Goal: Task Accomplishment & Management: Complete application form

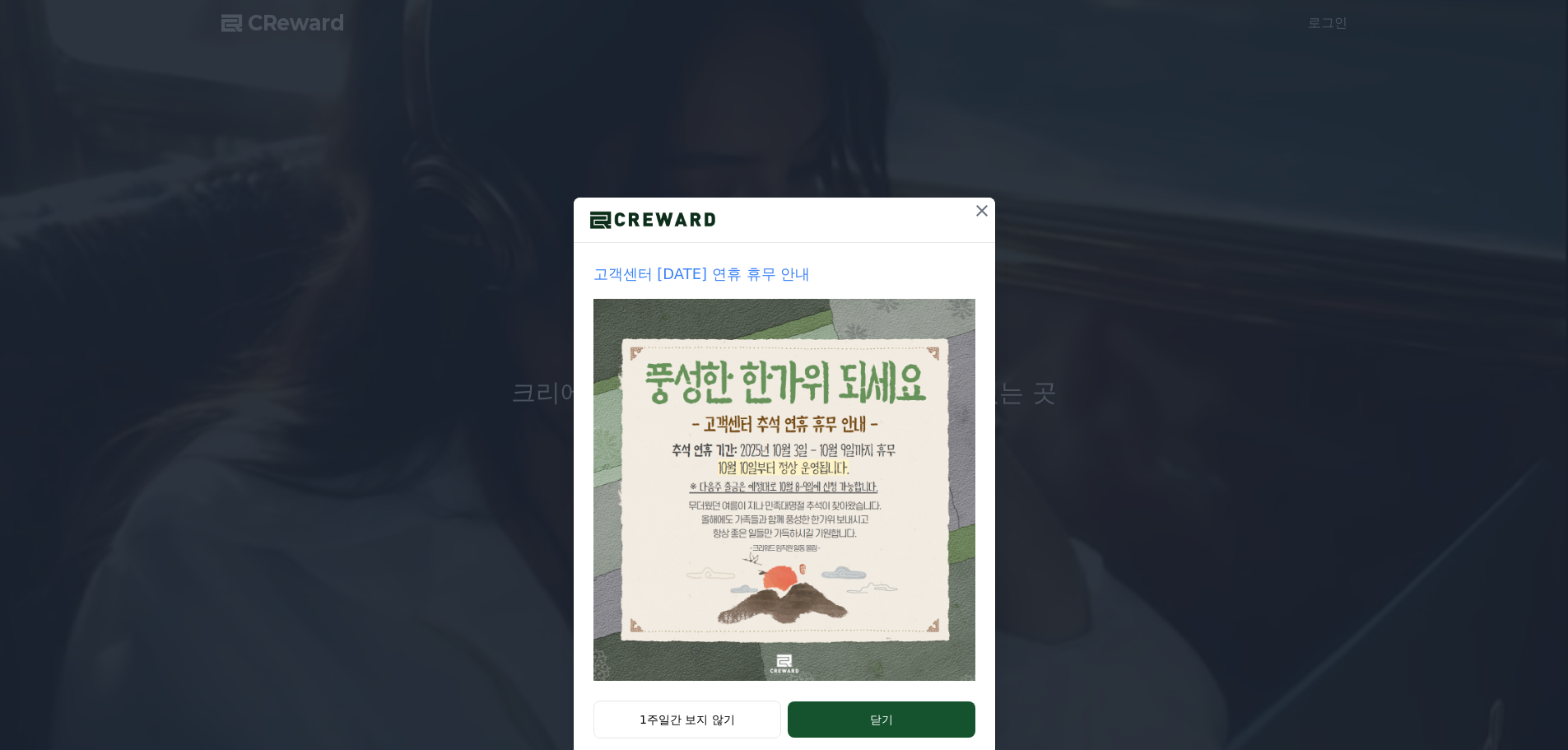
click at [975, 213] on icon at bounding box center [982, 210] width 20 height 20
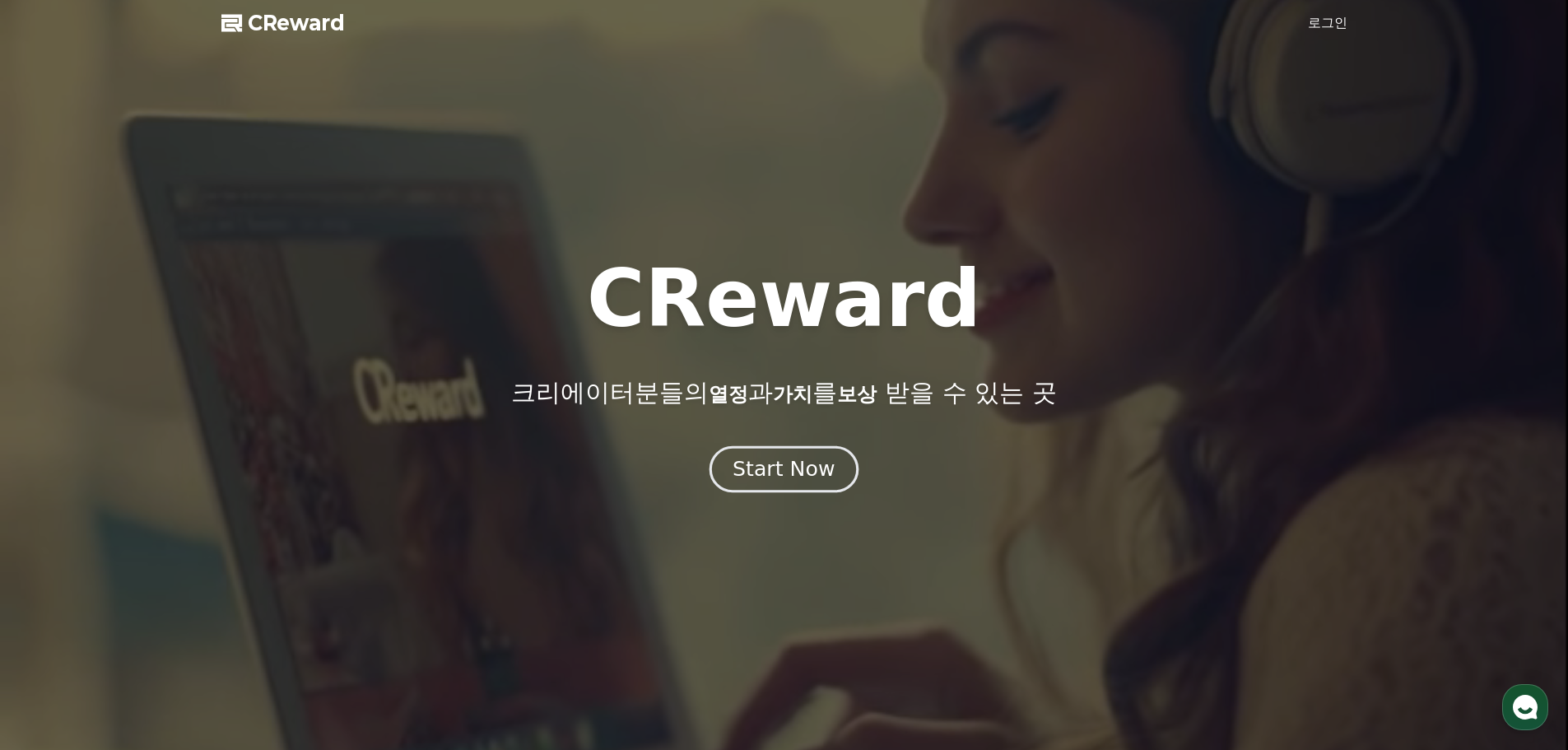
click at [800, 470] on div "Start Now" at bounding box center [784, 469] width 102 height 28
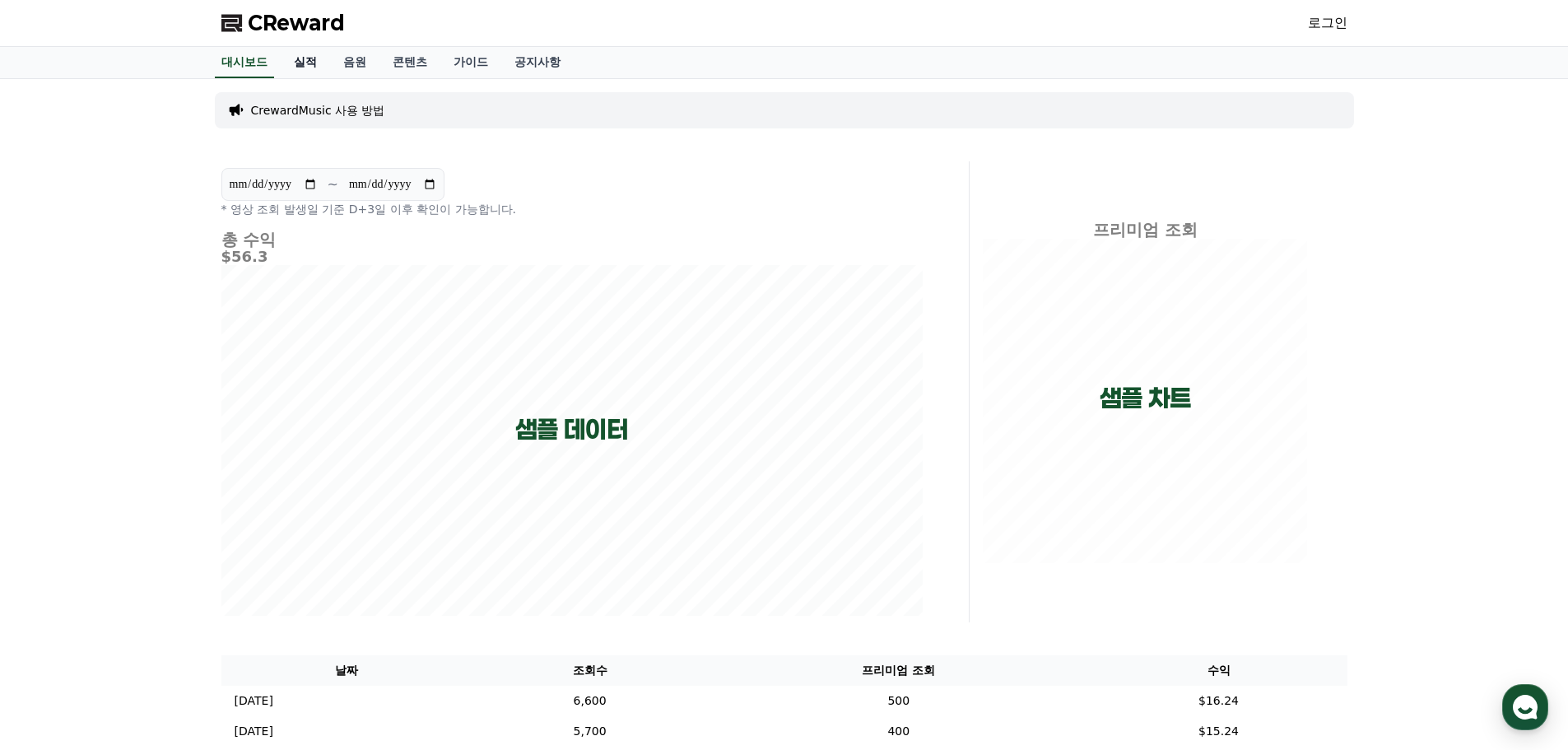
click at [316, 61] on link "실적" at bounding box center [305, 62] width 50 height 32
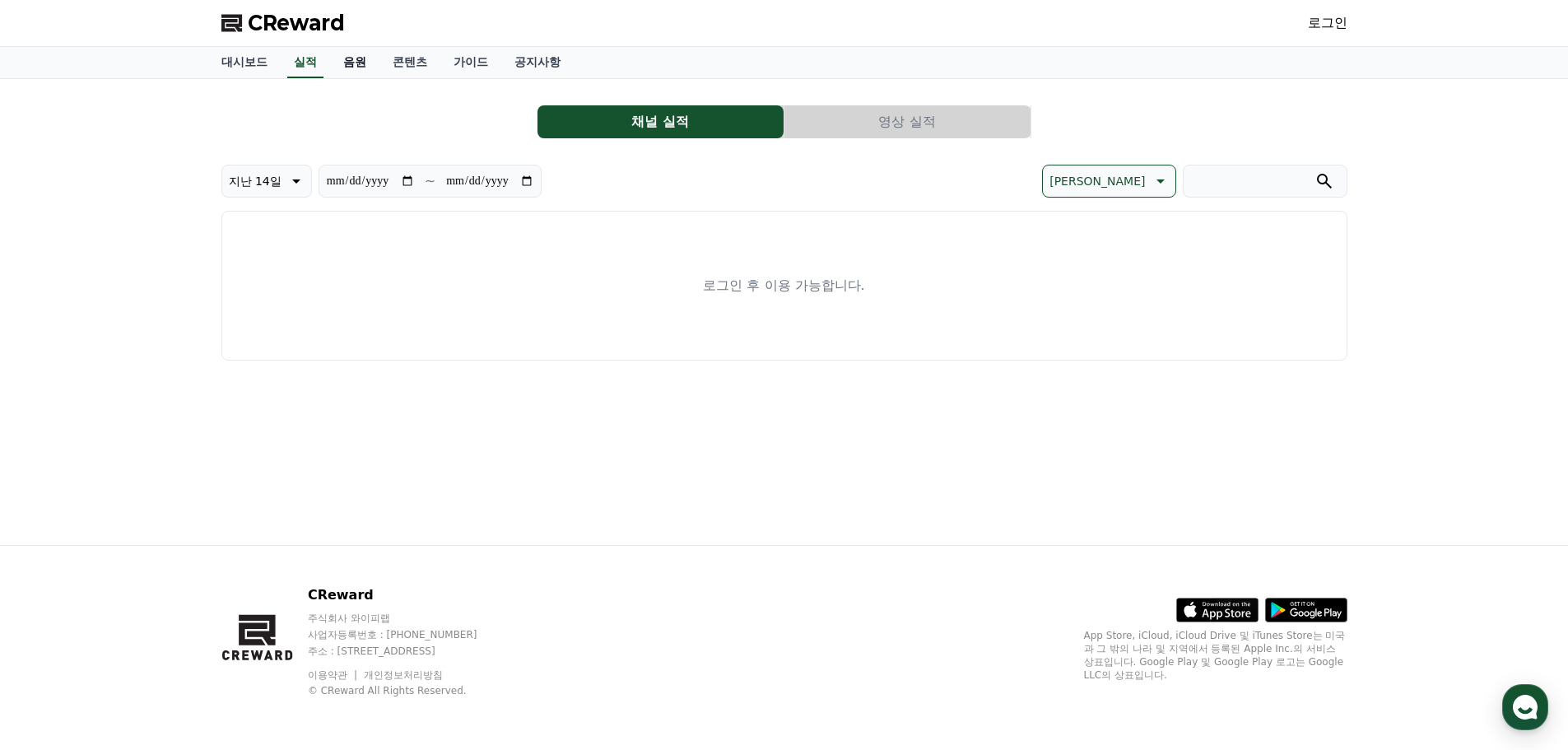
click at [357, 61] on link "음원" at bounding box center [355, 62] width 50 height 32
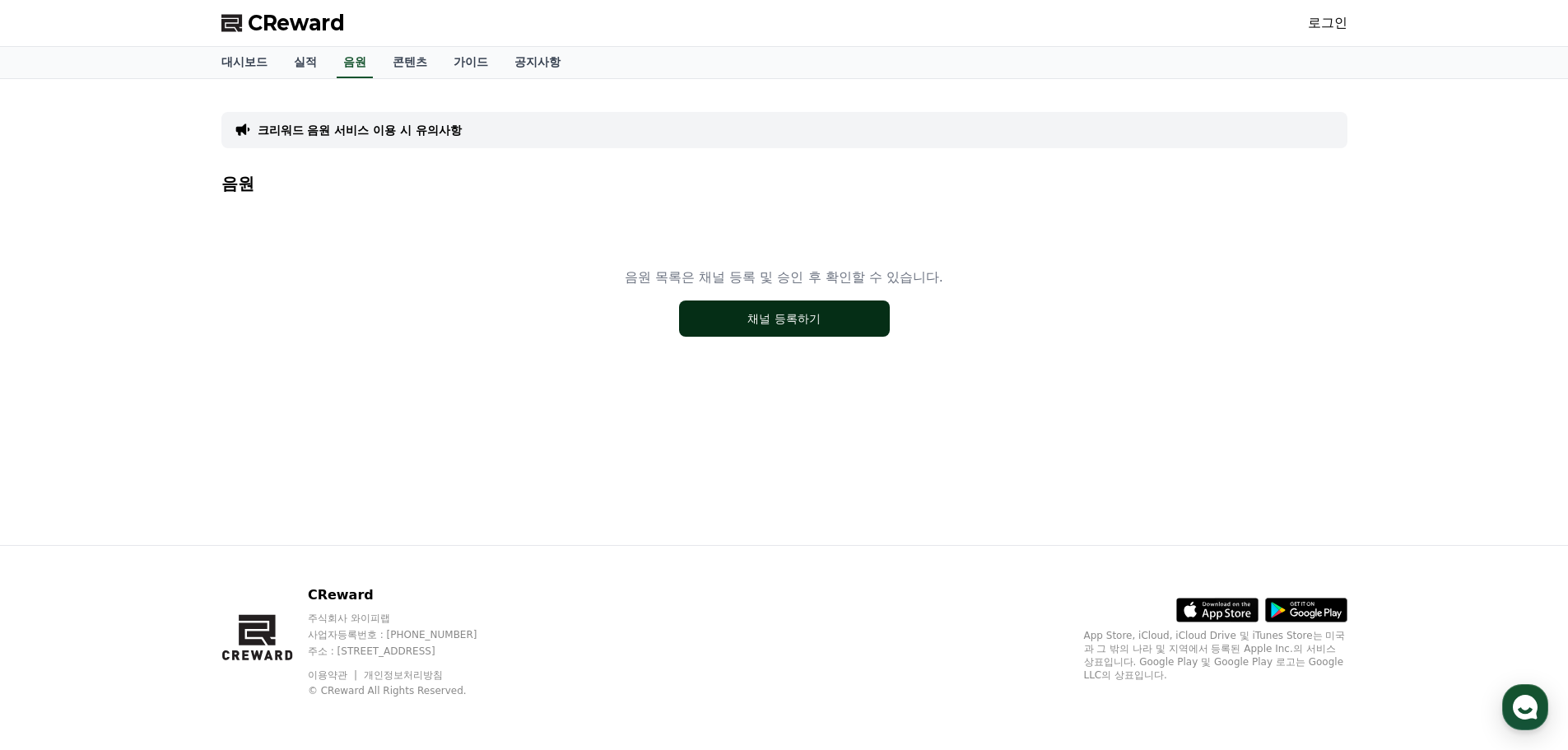
click at [798, 316] on button "채널 등록하기" at bounding box center [784, 318] width 210 height 37
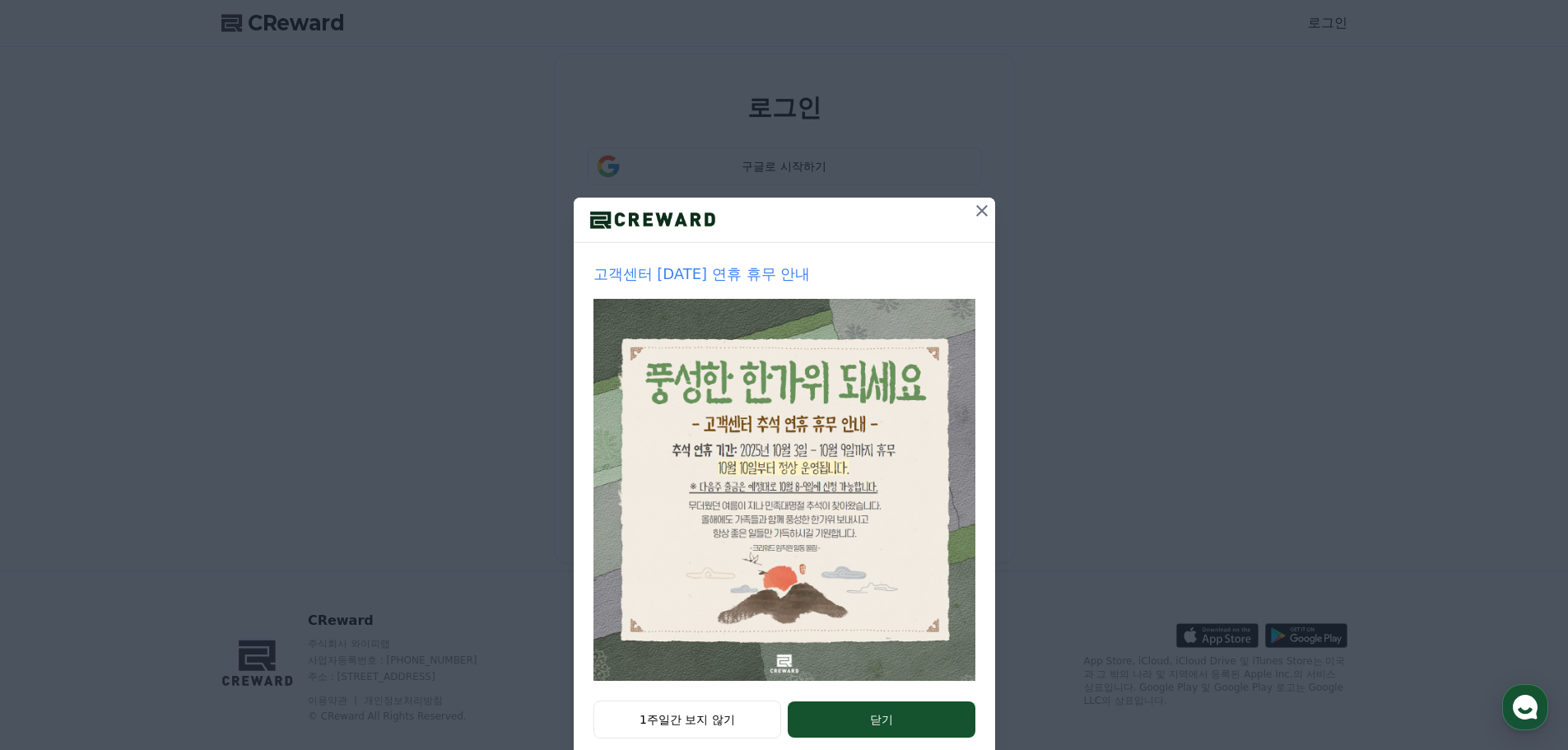
click at [976, 211] on icon at bounding box center [982, 211] width 12 height 12
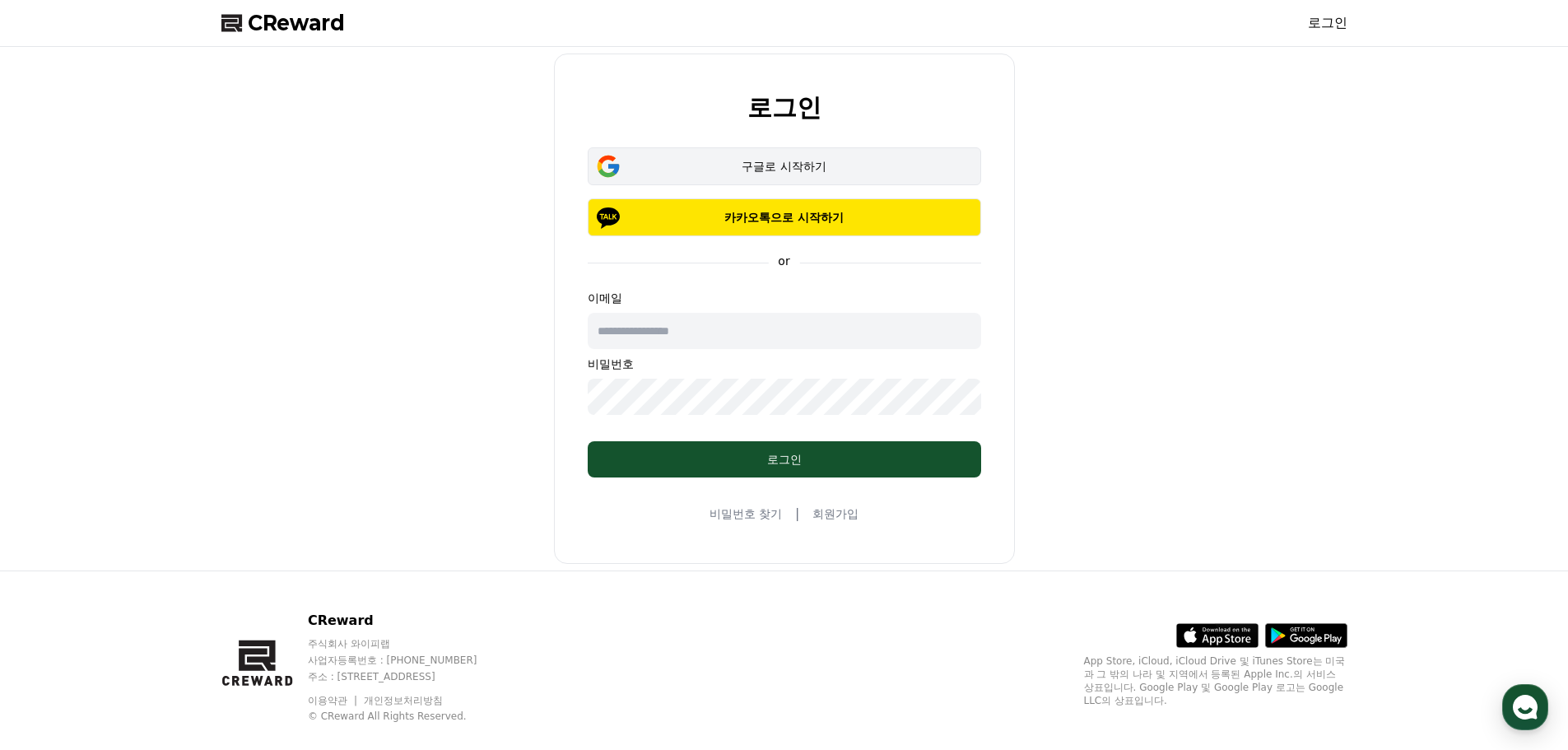
click at [793, 172] on div "구글로 시작하기" at bounding box center [784, 166] width 346 height 17
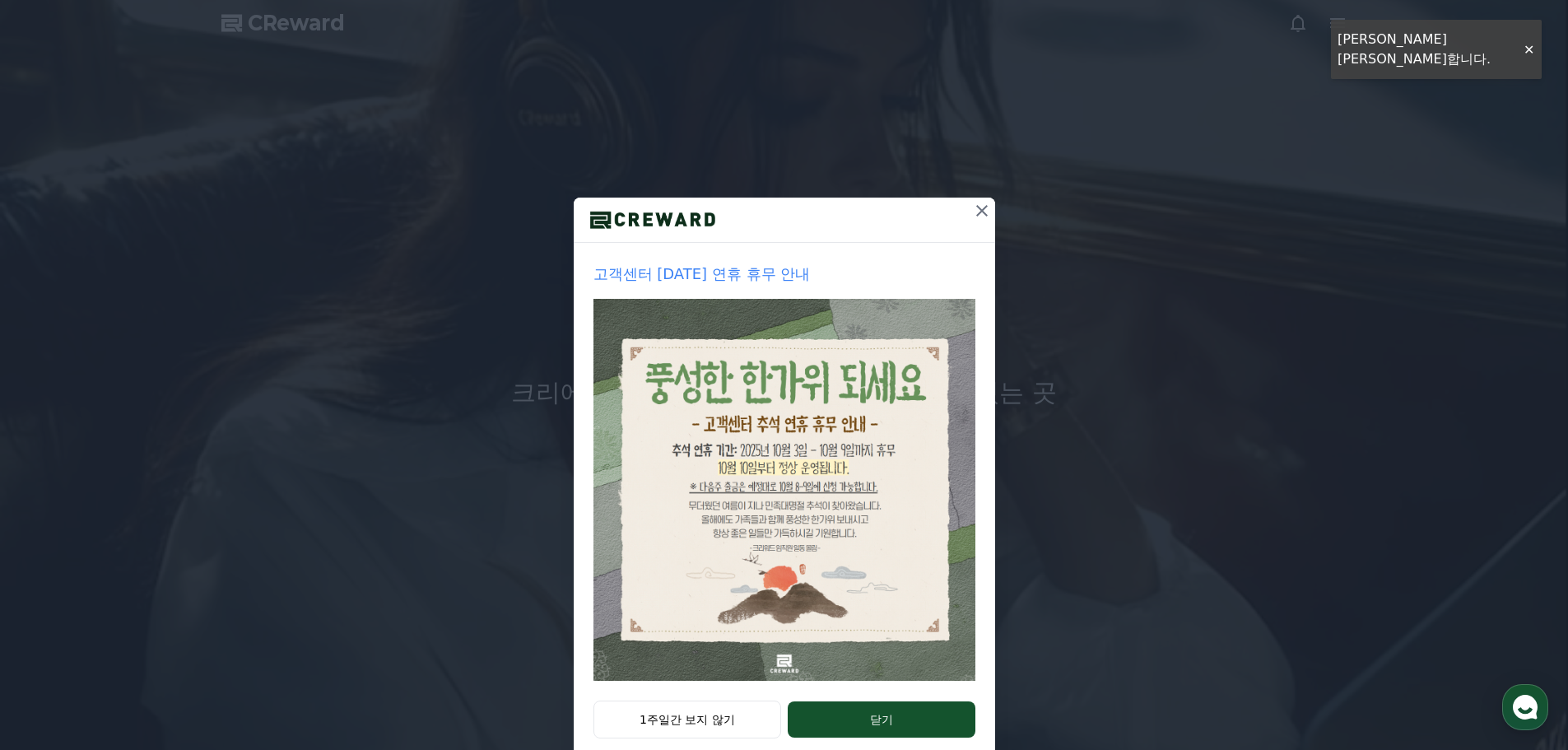
click at [977, 210] on icon at bounding box center [982, 211] width 12 height 12
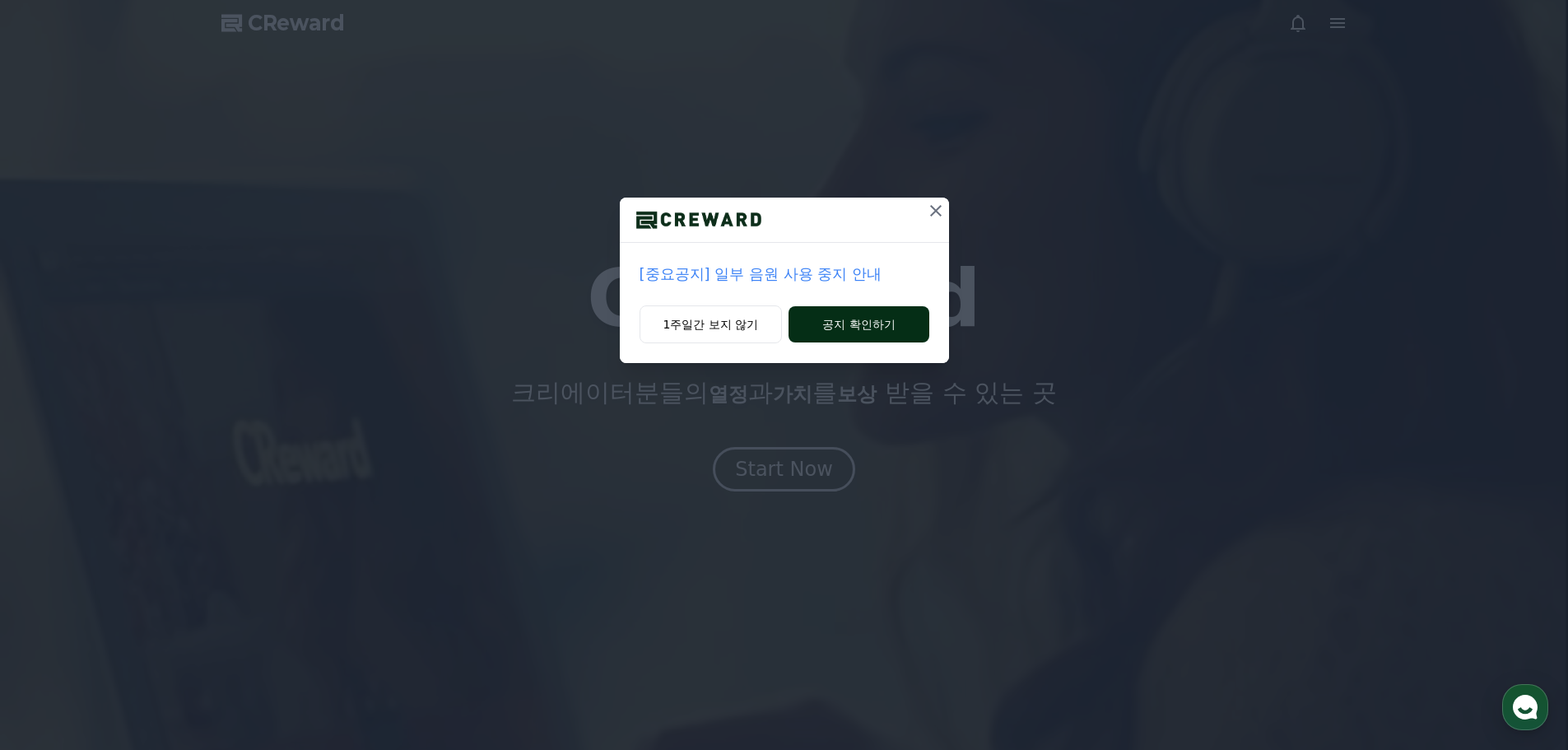
click at [848, 325] on button "공지 확인하기" at bounding box center [858, 324] width 140 height 37
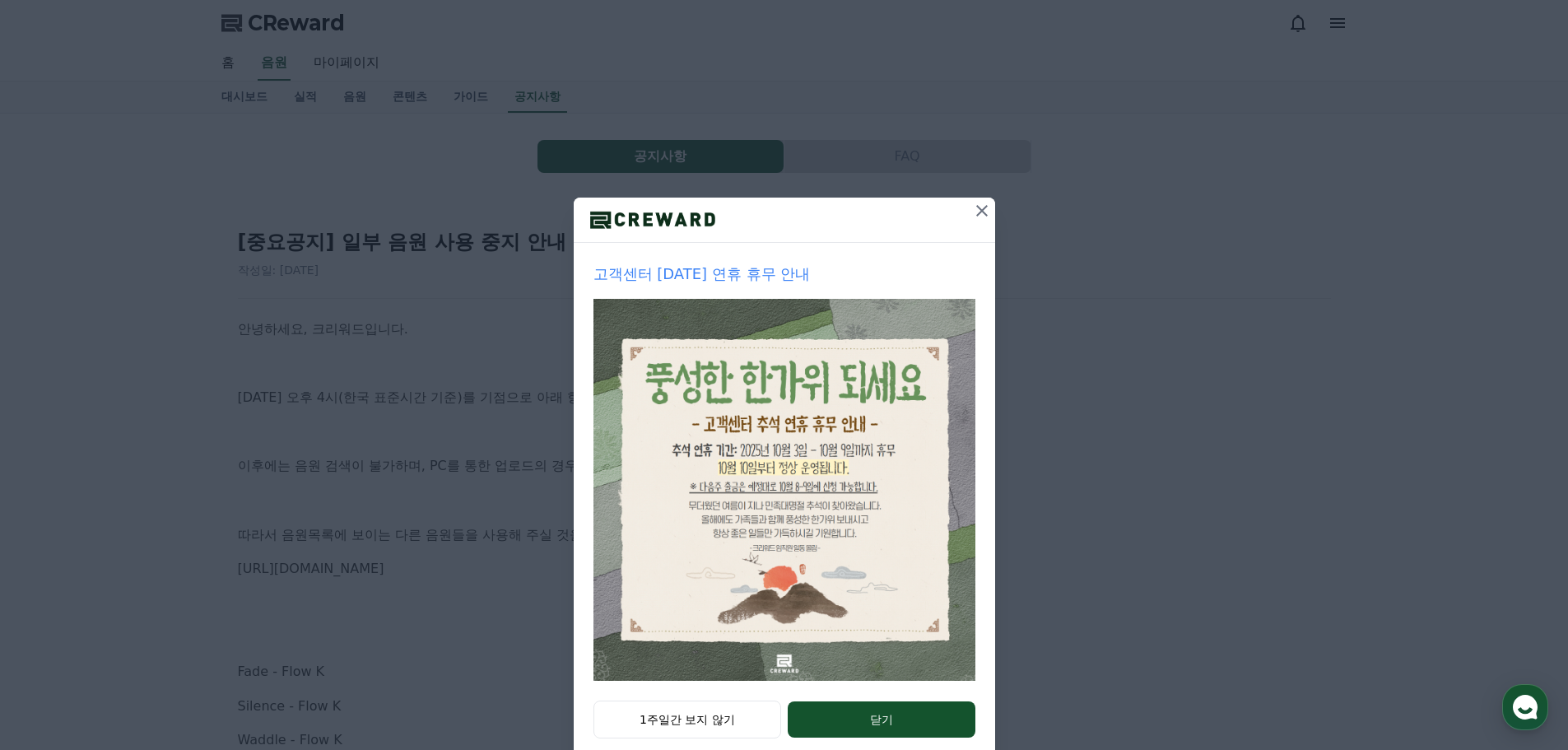
click at [972, 213] on icon at bounding box center [982, 210] width 20 height 20
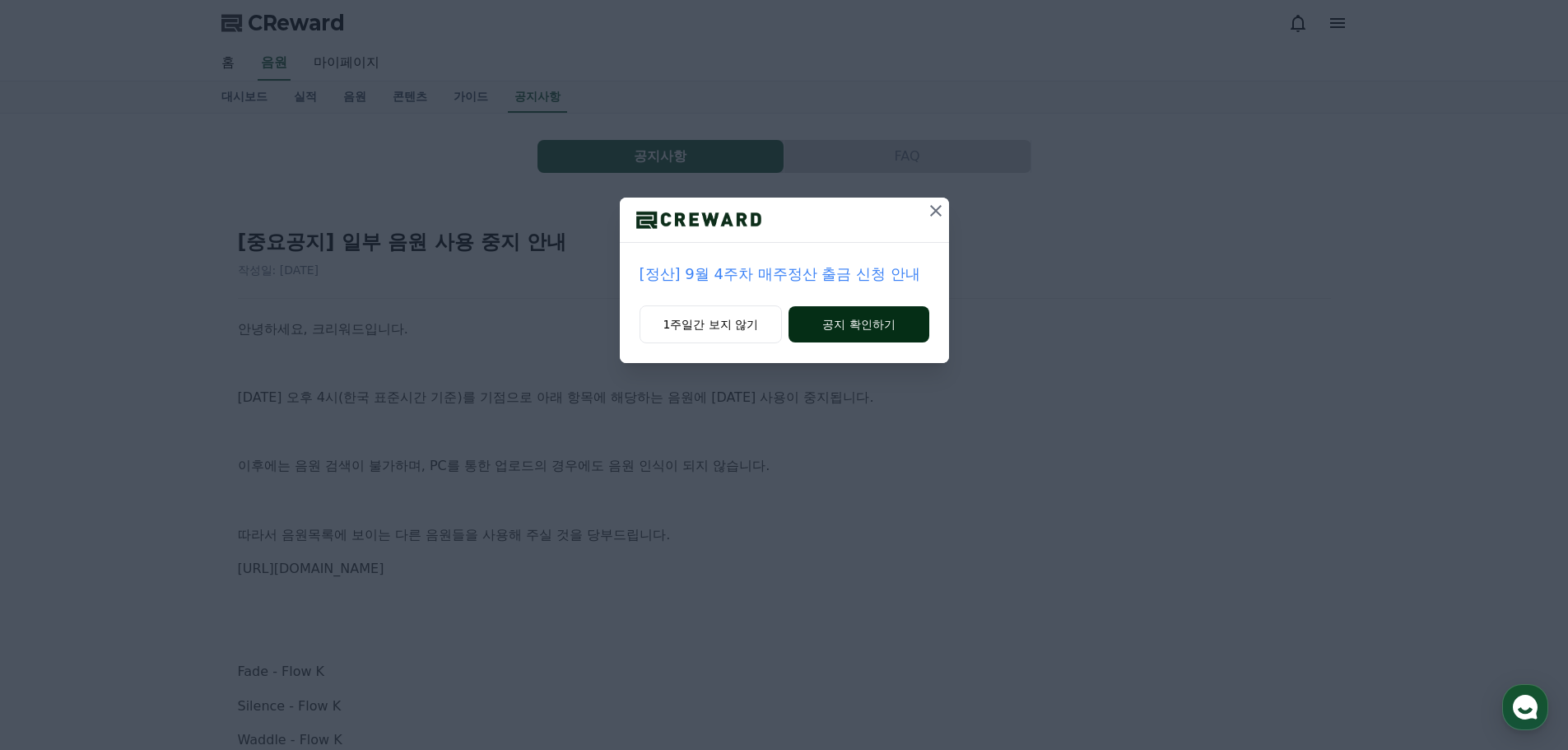
click at [849, 327] on button "공지 확인하기" at bounding box center [858, 324] width 140 height 37
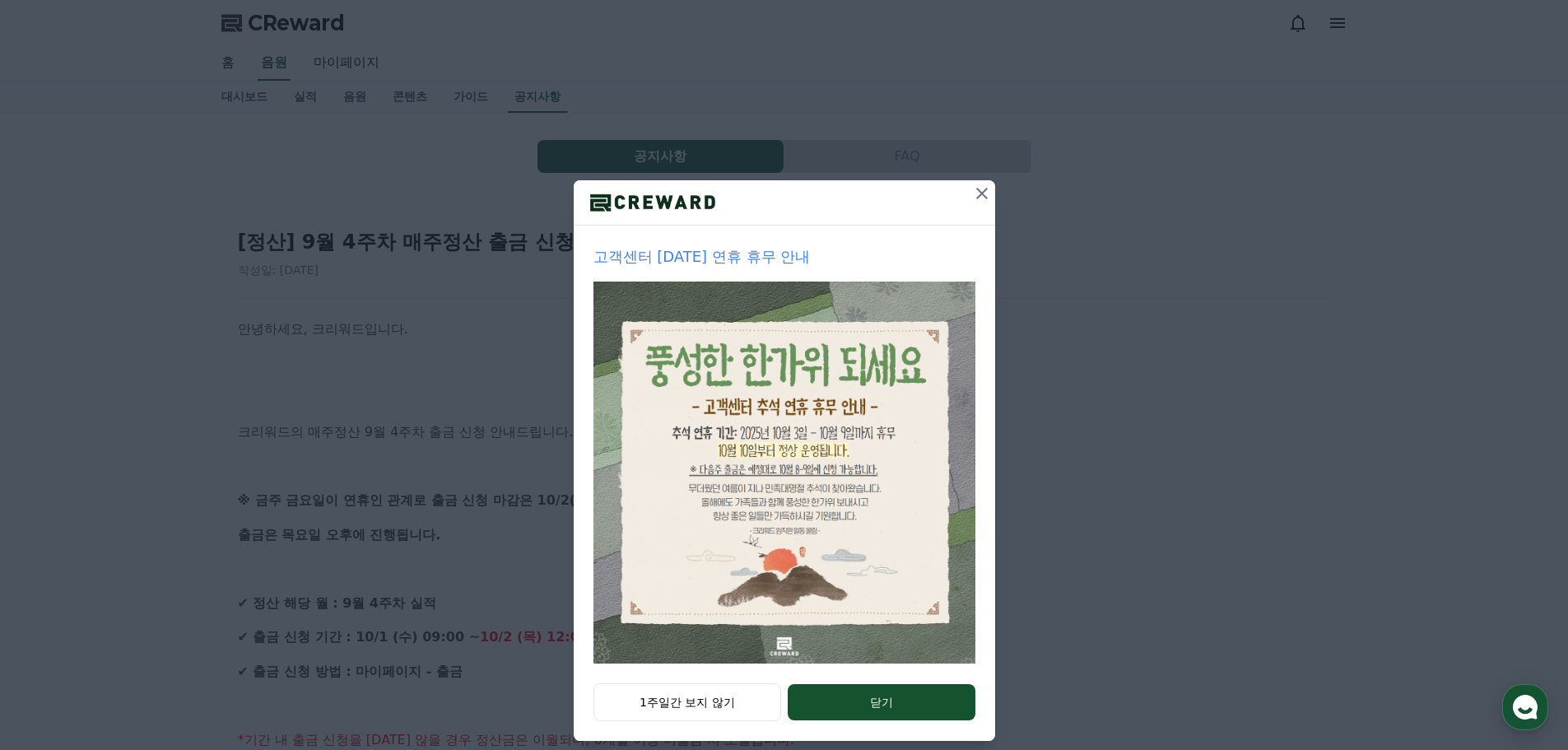
scroll to position [35, 0]
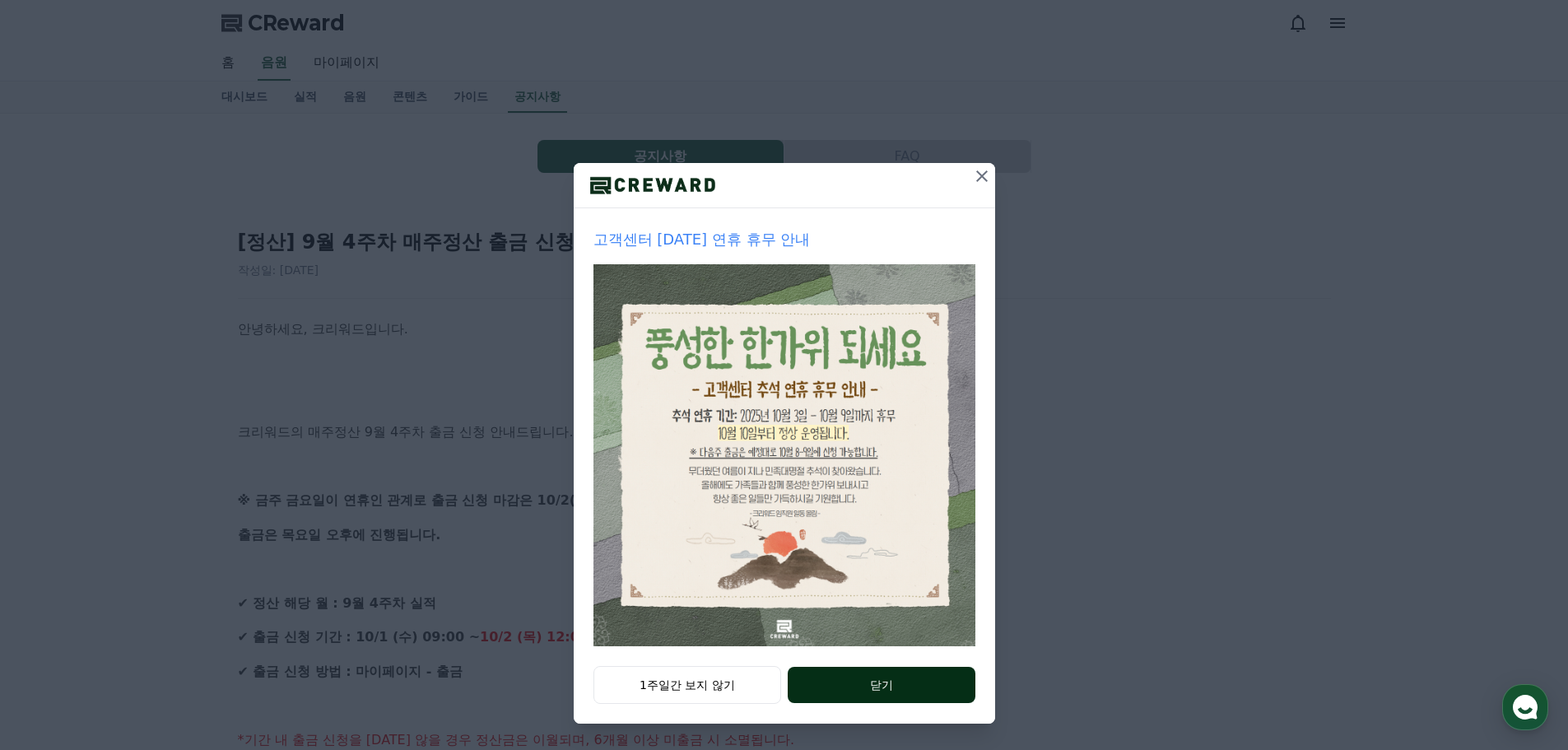
click at [869, 675] on button "닫기" at bounding box center [881, 685] width 186 height 37
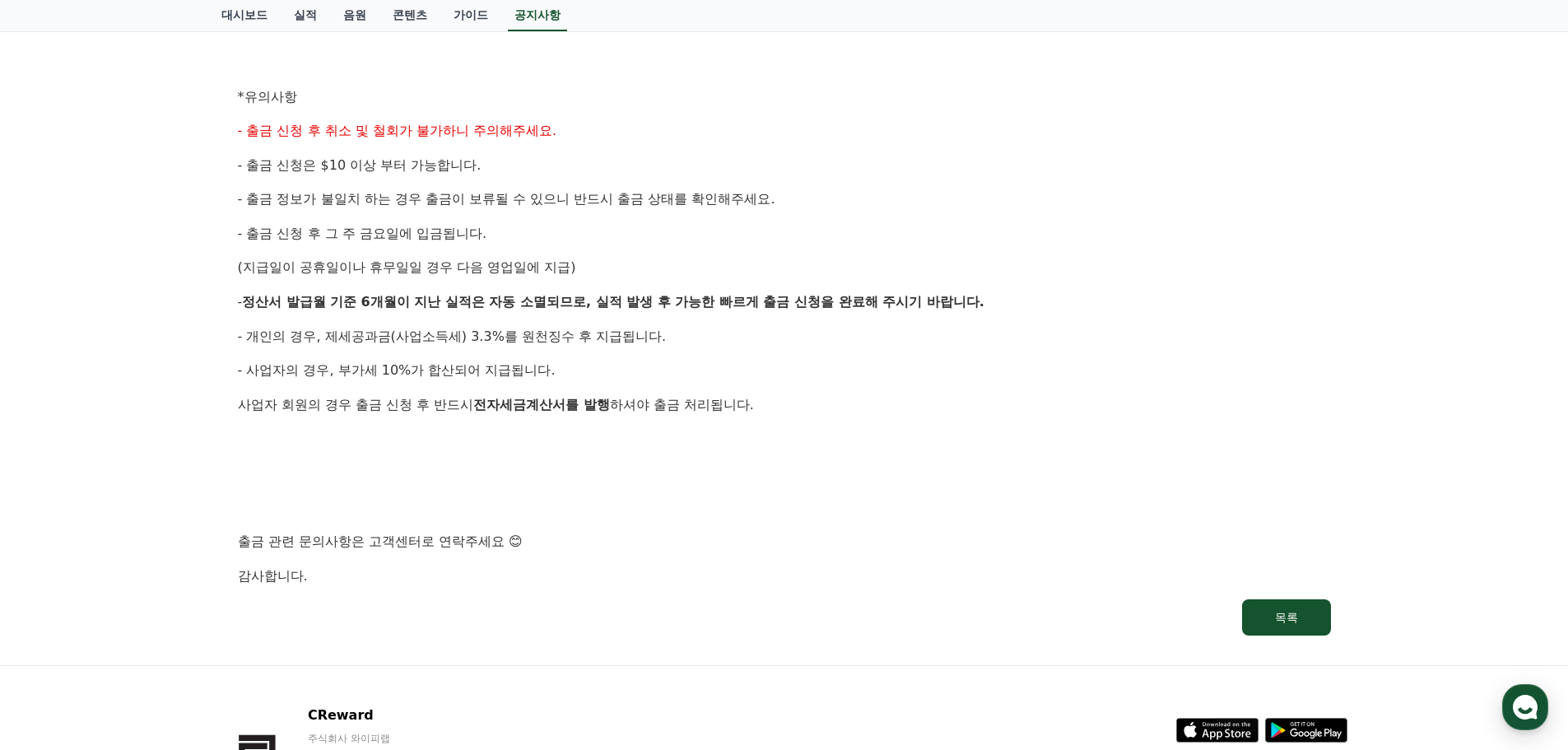
scroll to position [0, 0]
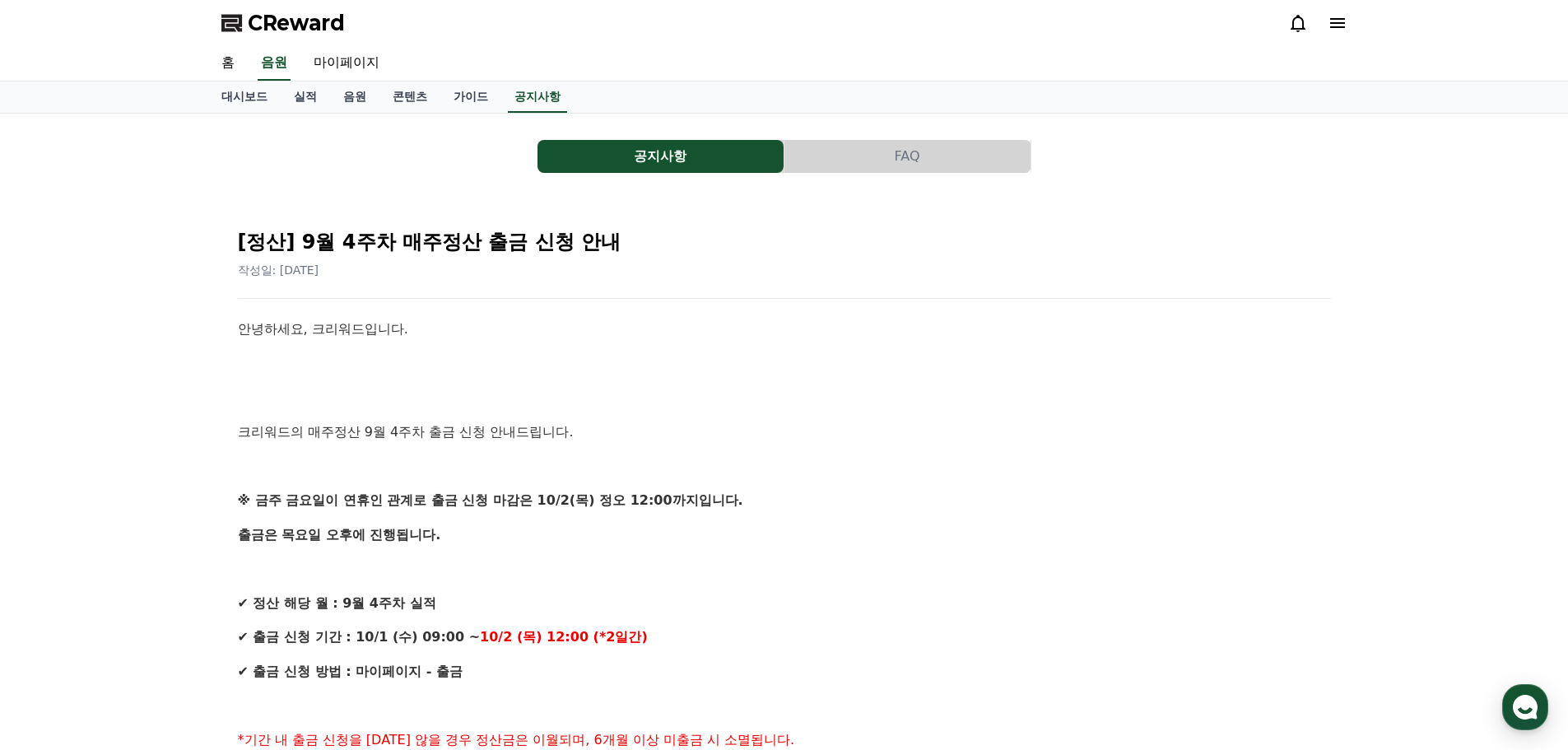
drag, startPoint x: 180, startPoint y: 465, endPoint x: 172, endPoint y: 128, distance: 337.1
click at [312, 94] on link "실적" at bounding box center [305, 97] width 50 height 32
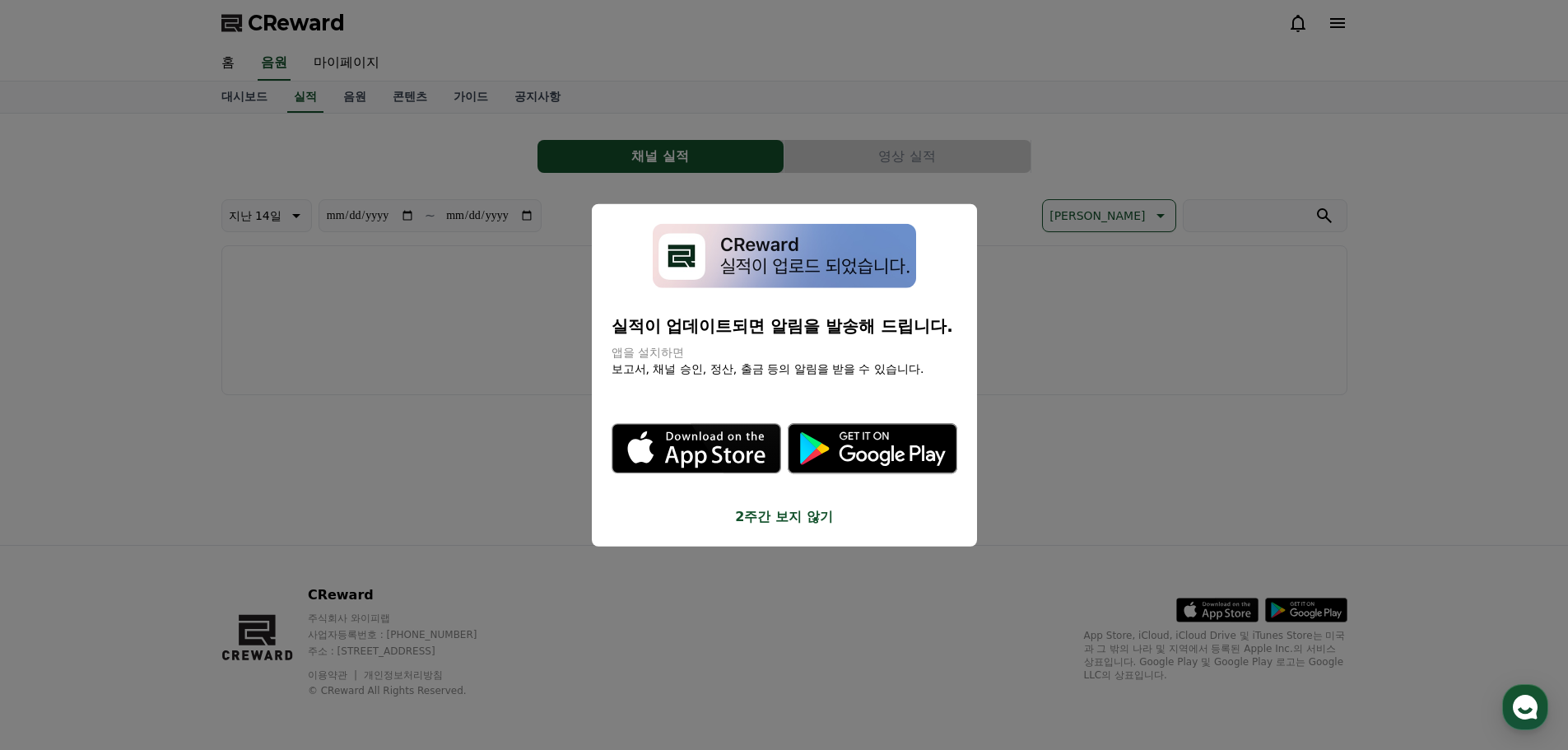
click at [794, 521] on button "2주간 보지 않기" at bounding box center [784, 517] width 346 height 20
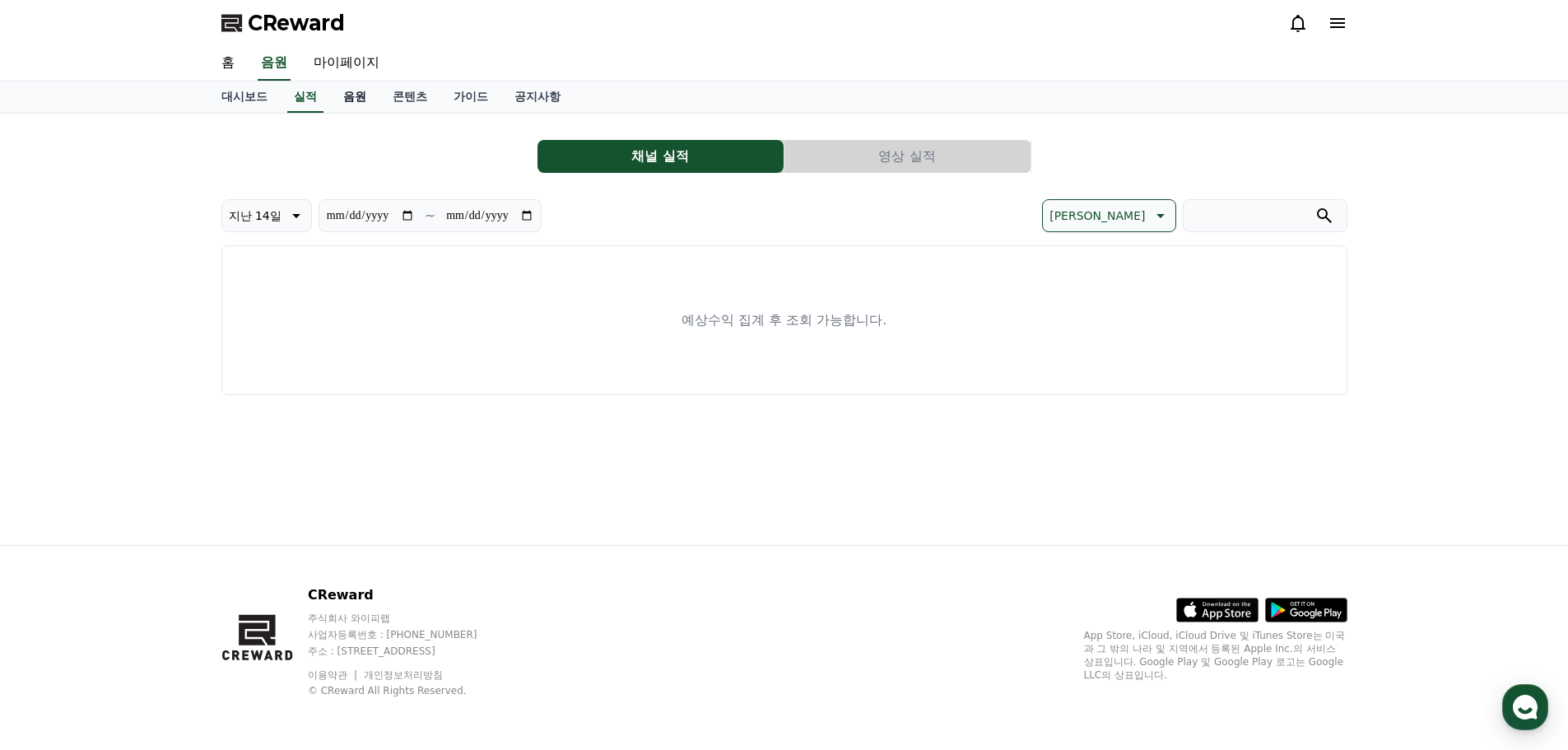
click at [351, 104] on link "음원" at bounding box center [355, 97] width 50 height 32
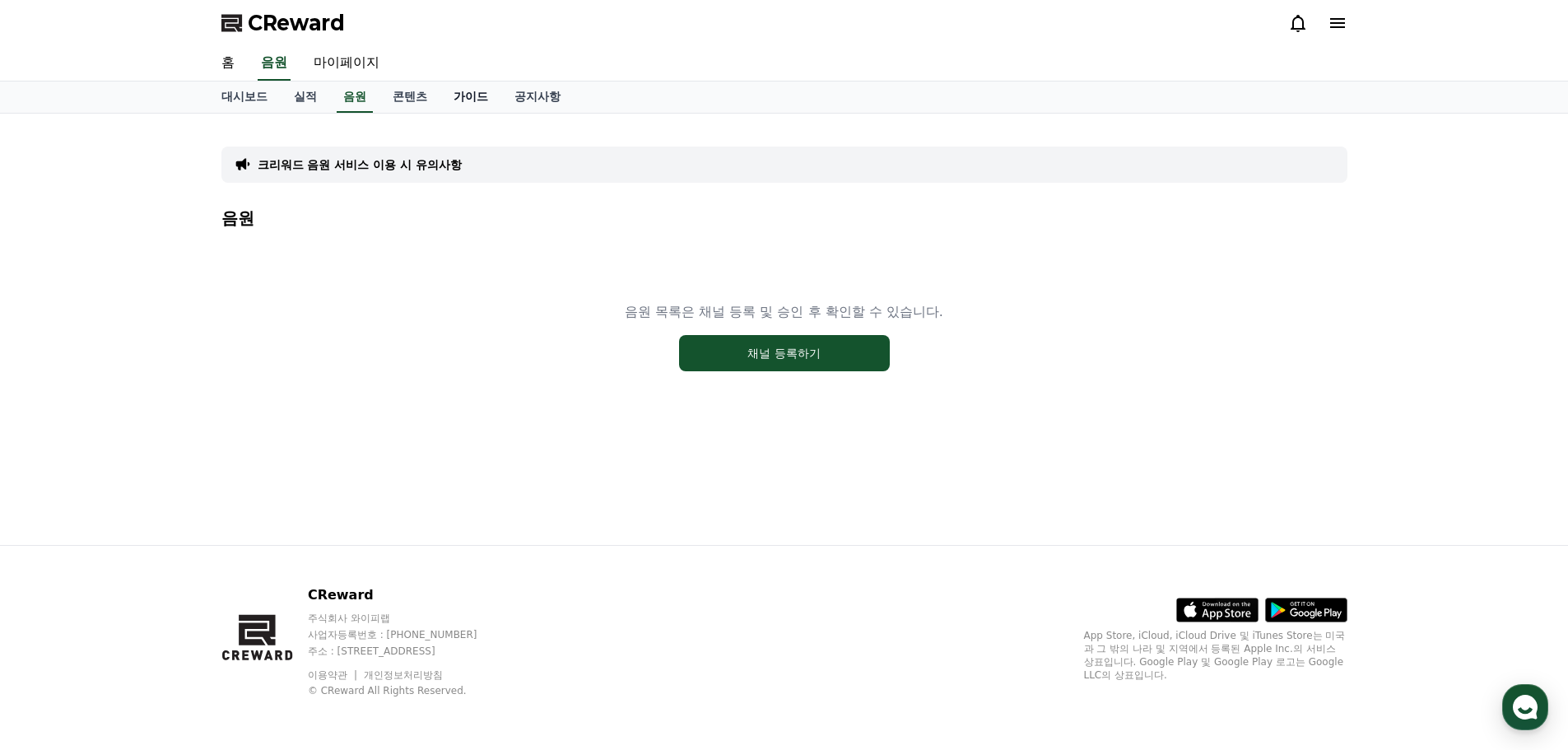
click at [475, 96] on link "가이드" at bounding box center [470, 97] width 60 height 32
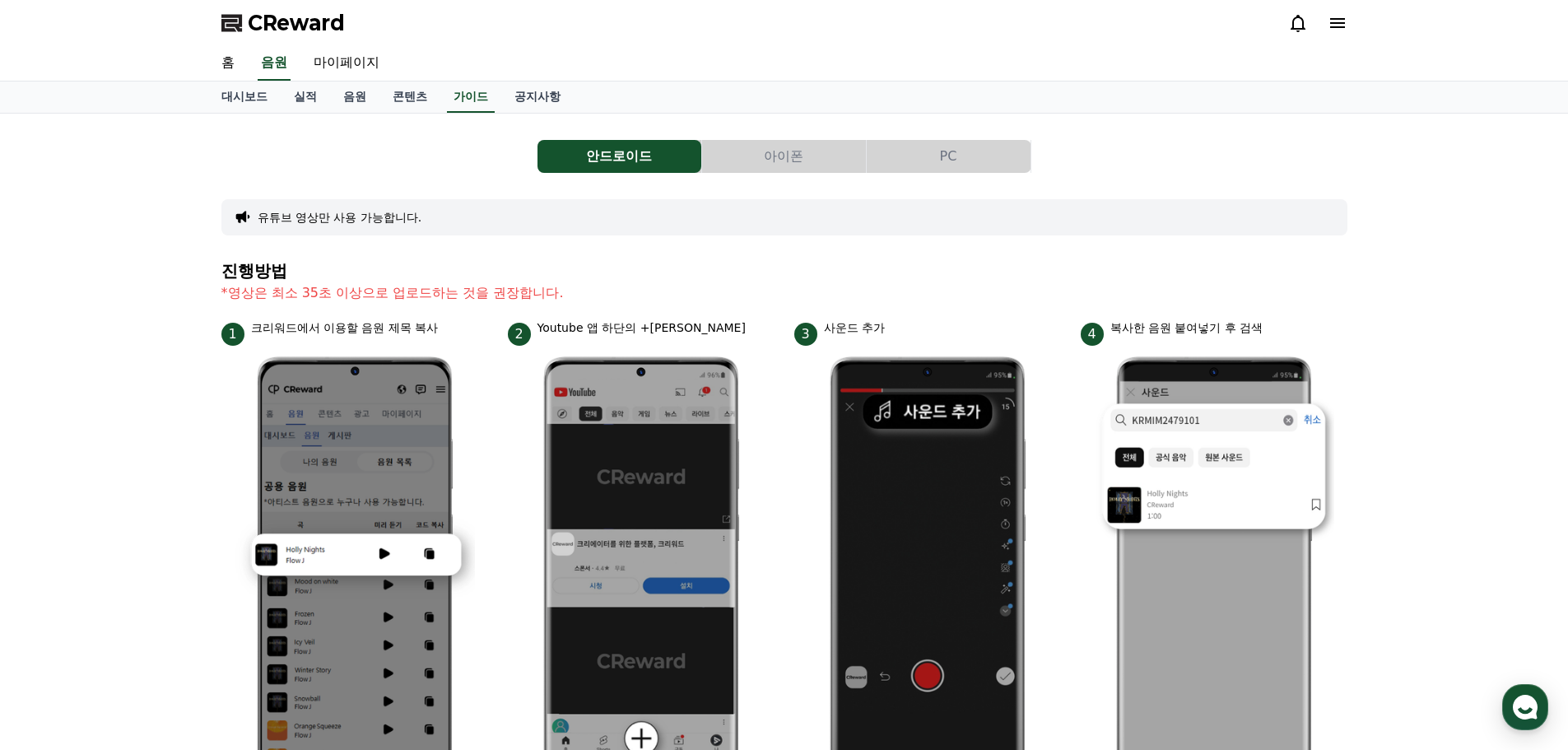
click at [990, 162] on button "PC" at bounding box center [948, 156] width 164 height 33
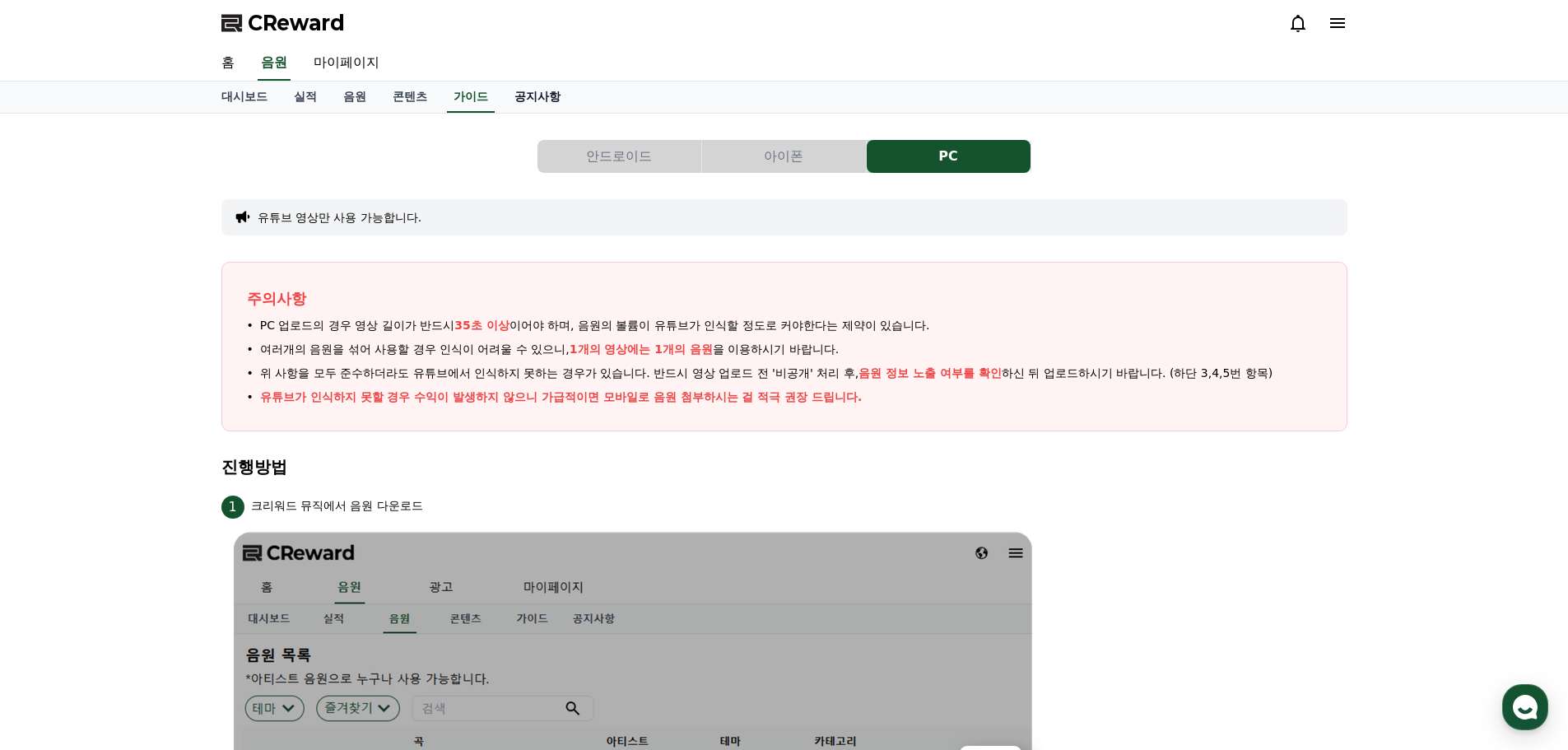
click at [526, 98] on link "공지사항" at bounding box center [537, 97] width 72 height 32
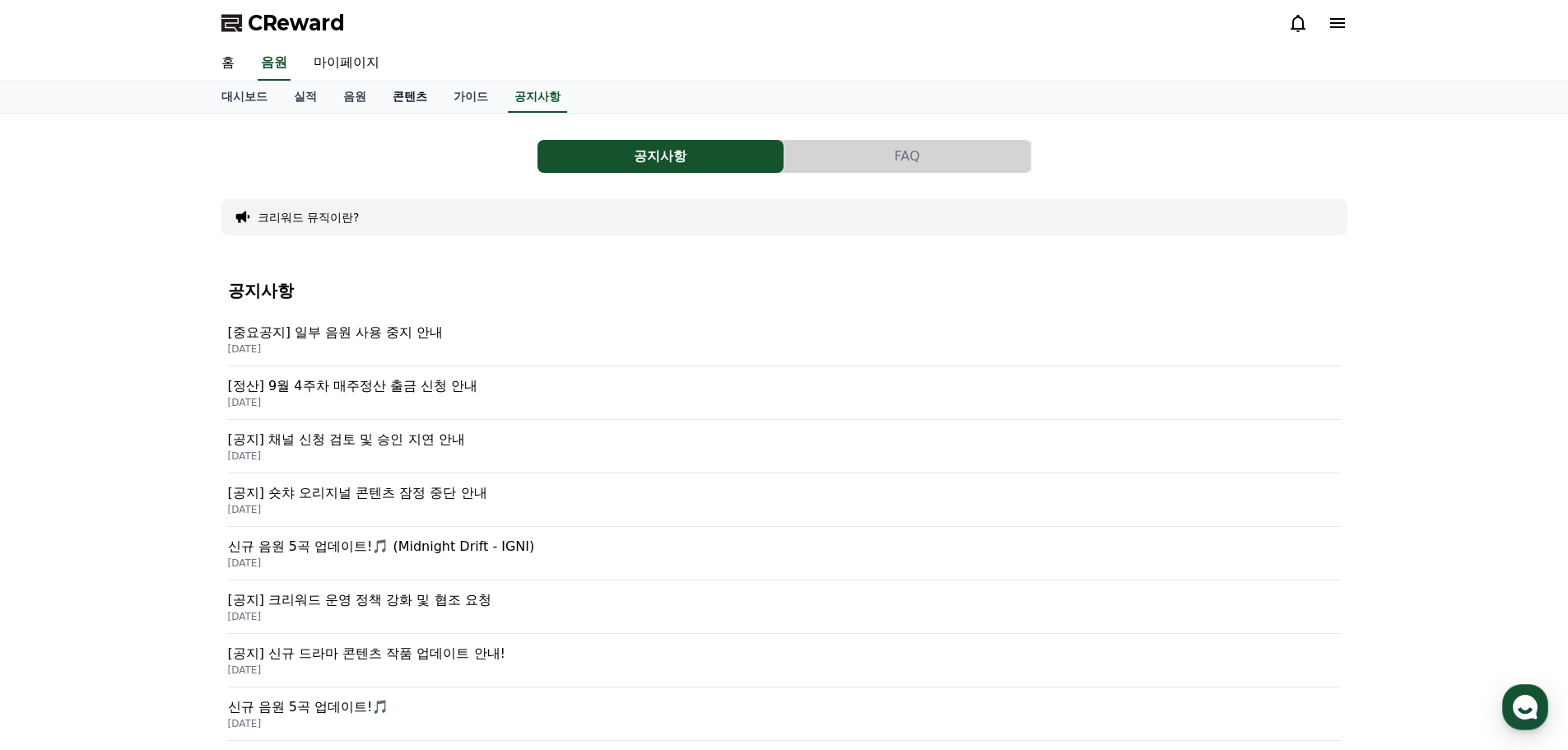
click at [405, 95] on link "콘텐츠" at bounding box center [410, 97] width 60 height 32
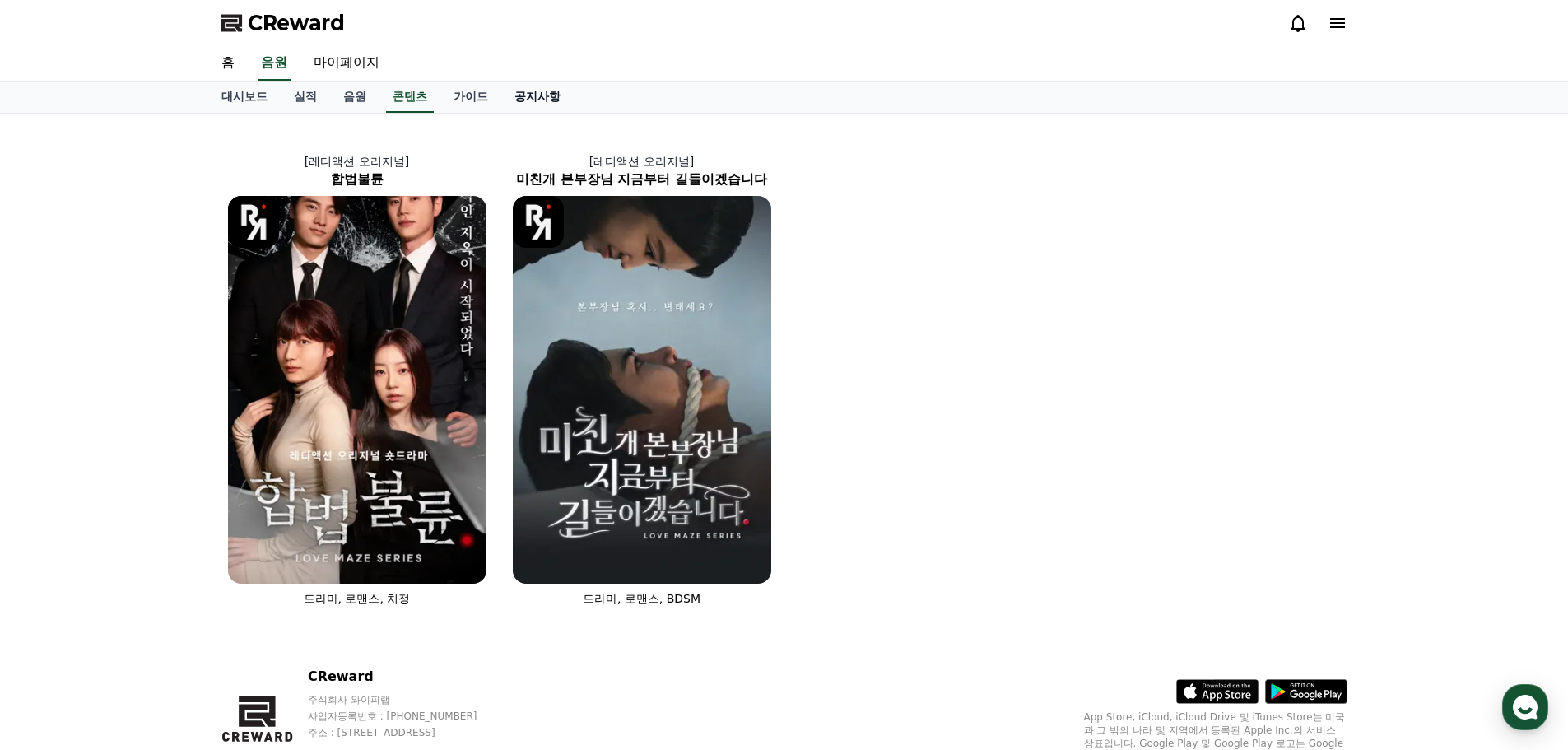
click at [559, 99] on link "공지사항" at bounding box center [537, 97] width 72 height 32
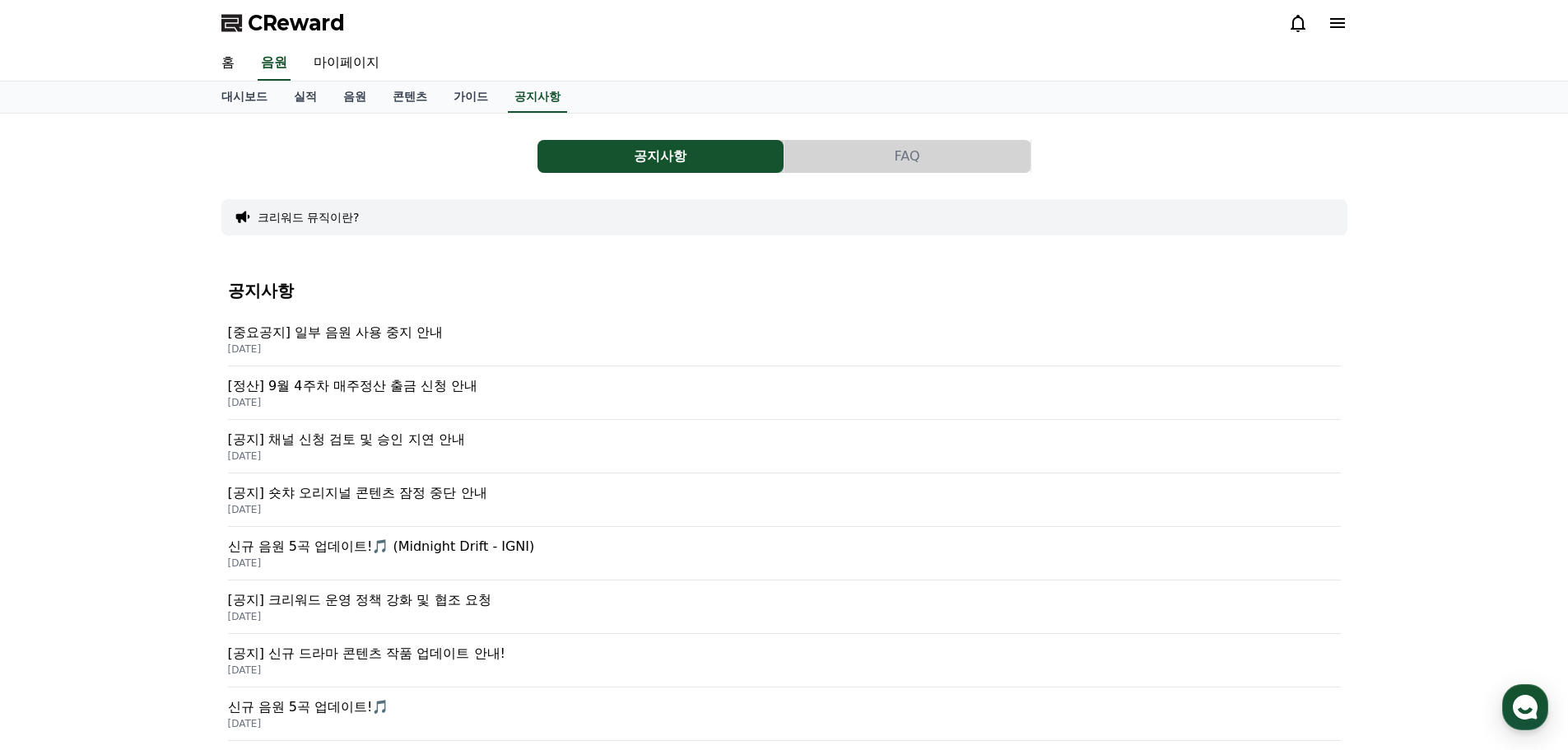
click at [385, 326] on p "[중요공지] 일부 음원 사용 중지 안내" at bounding box center [784, 332] width 1113 height 20
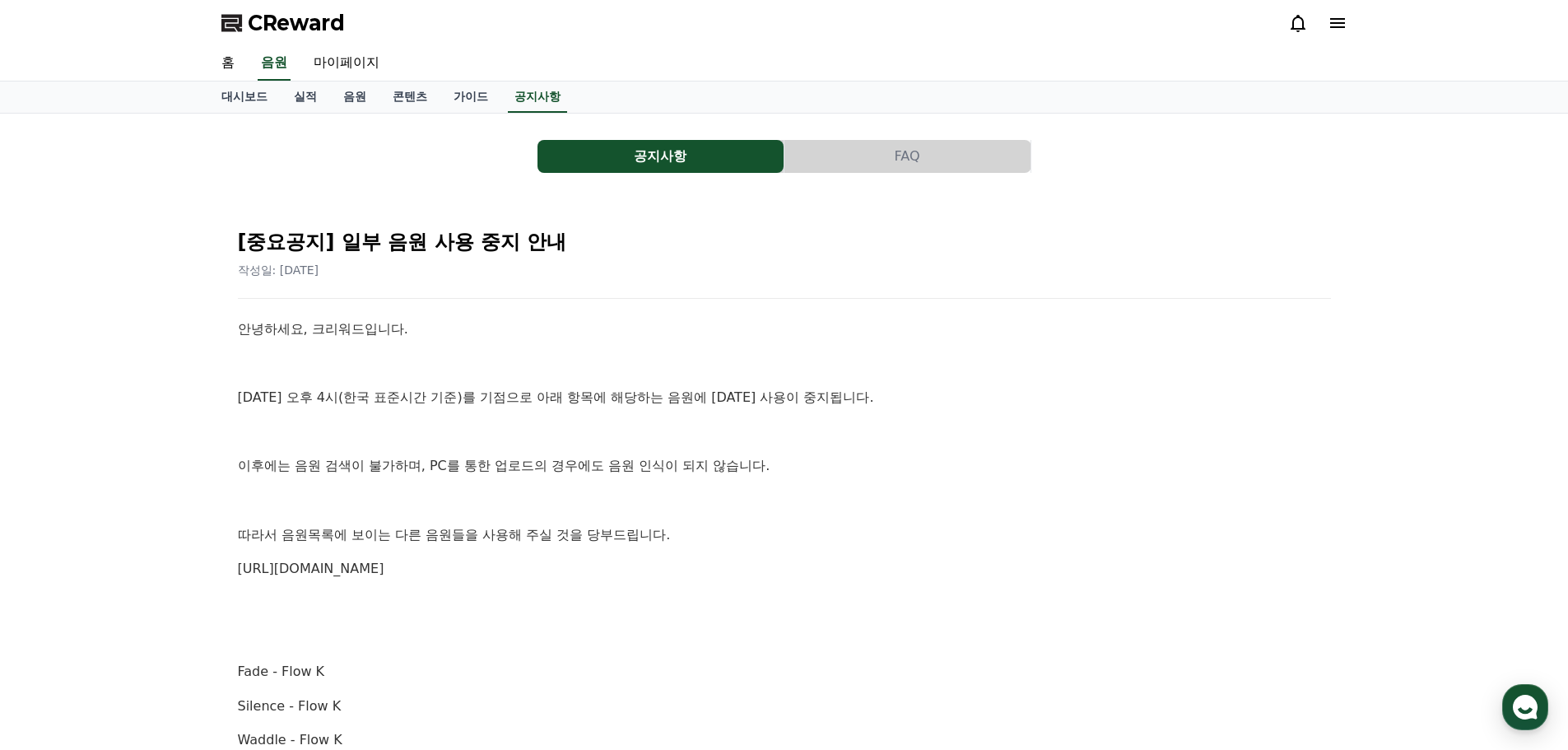
drag, startPoint x: 151, startPoint y: 542, endPoint x: 182, endPoint y: 91, distance: 452.1
click at [351, 100] on link "음원" at bounding box center [355, 97] width 50 height 32
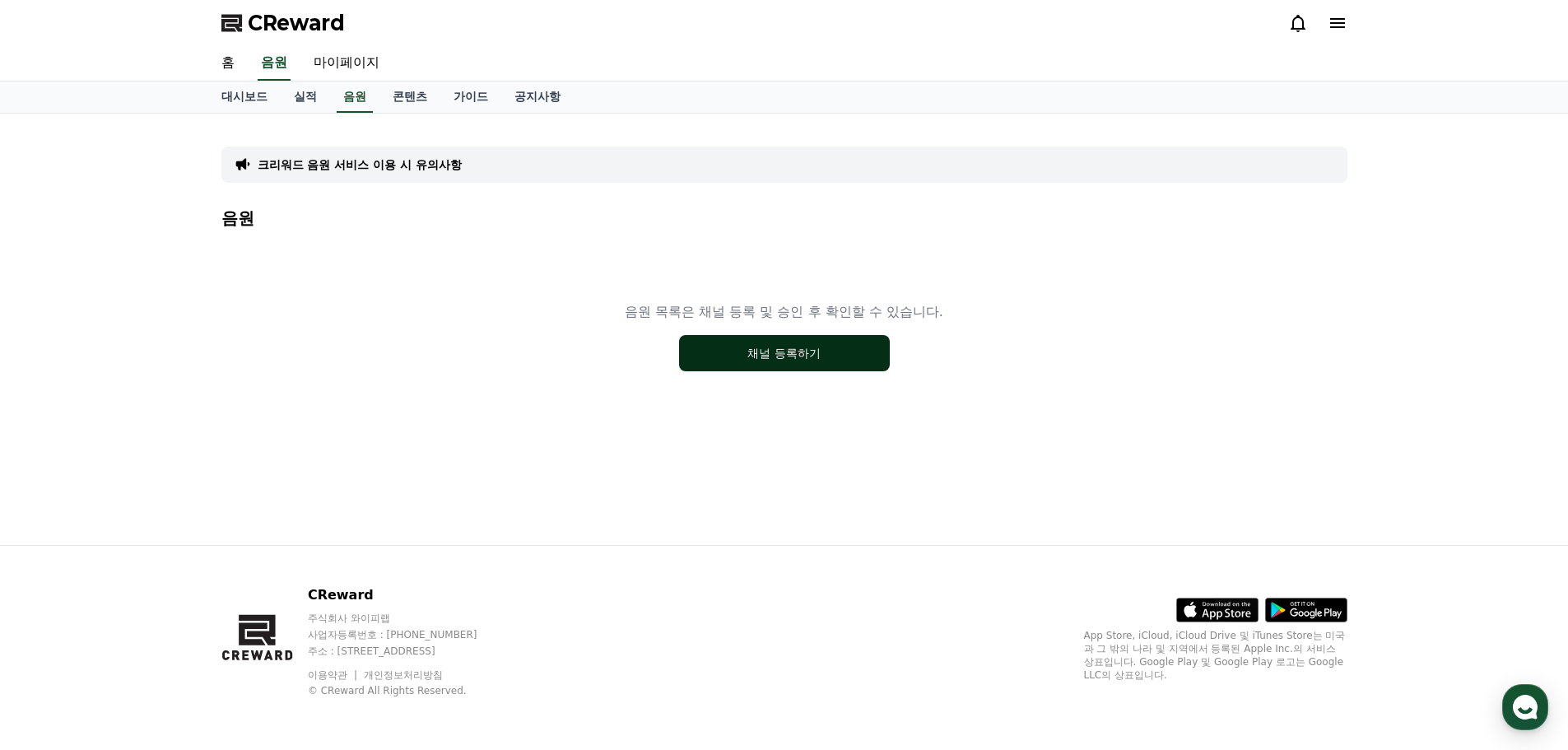
click at [779, 353] on button "채널 등록하기" at bounding box center [784, 353] width 210 height 37
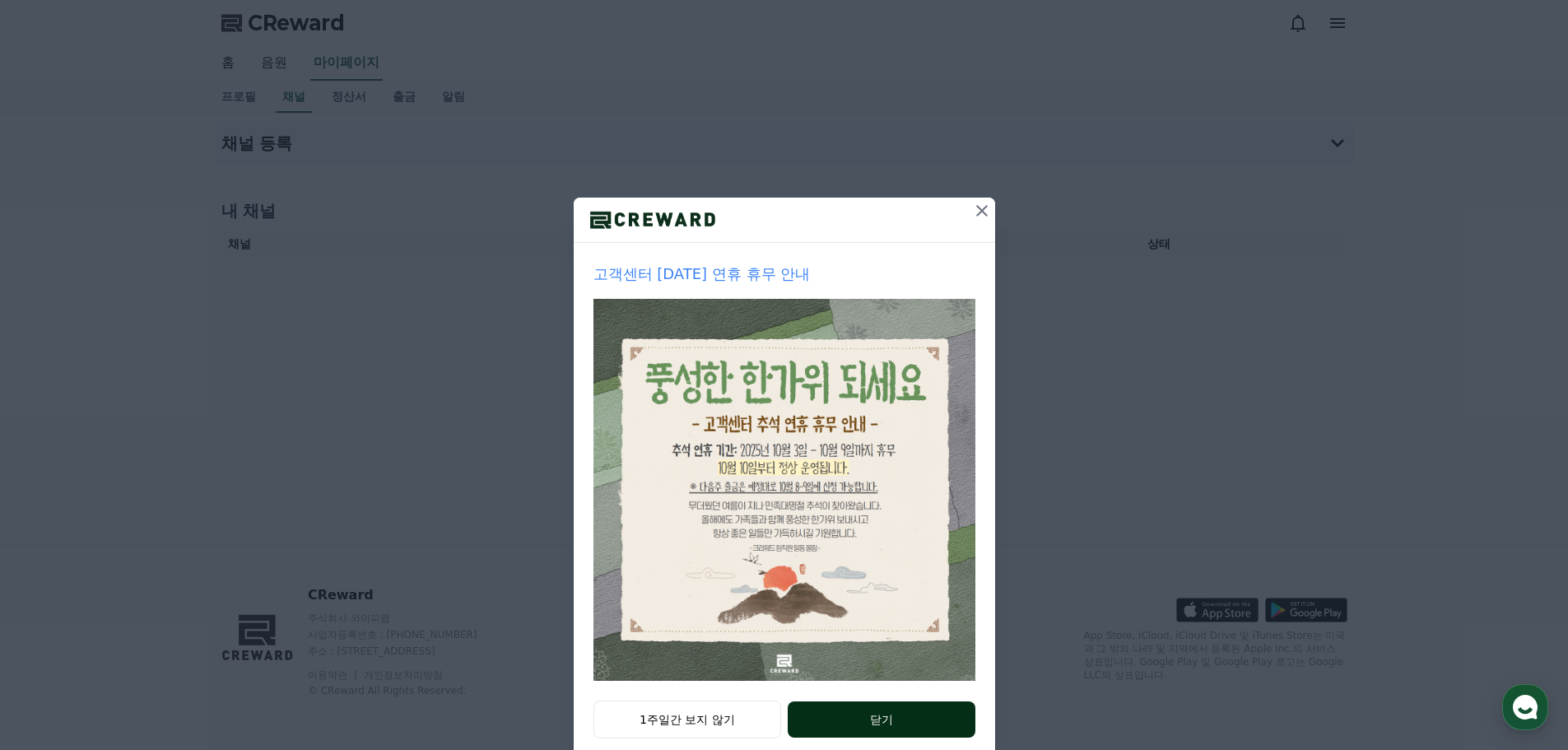
click at [873, 727] on button "닫기" at bounding box center [881, 719] width 186 height 37
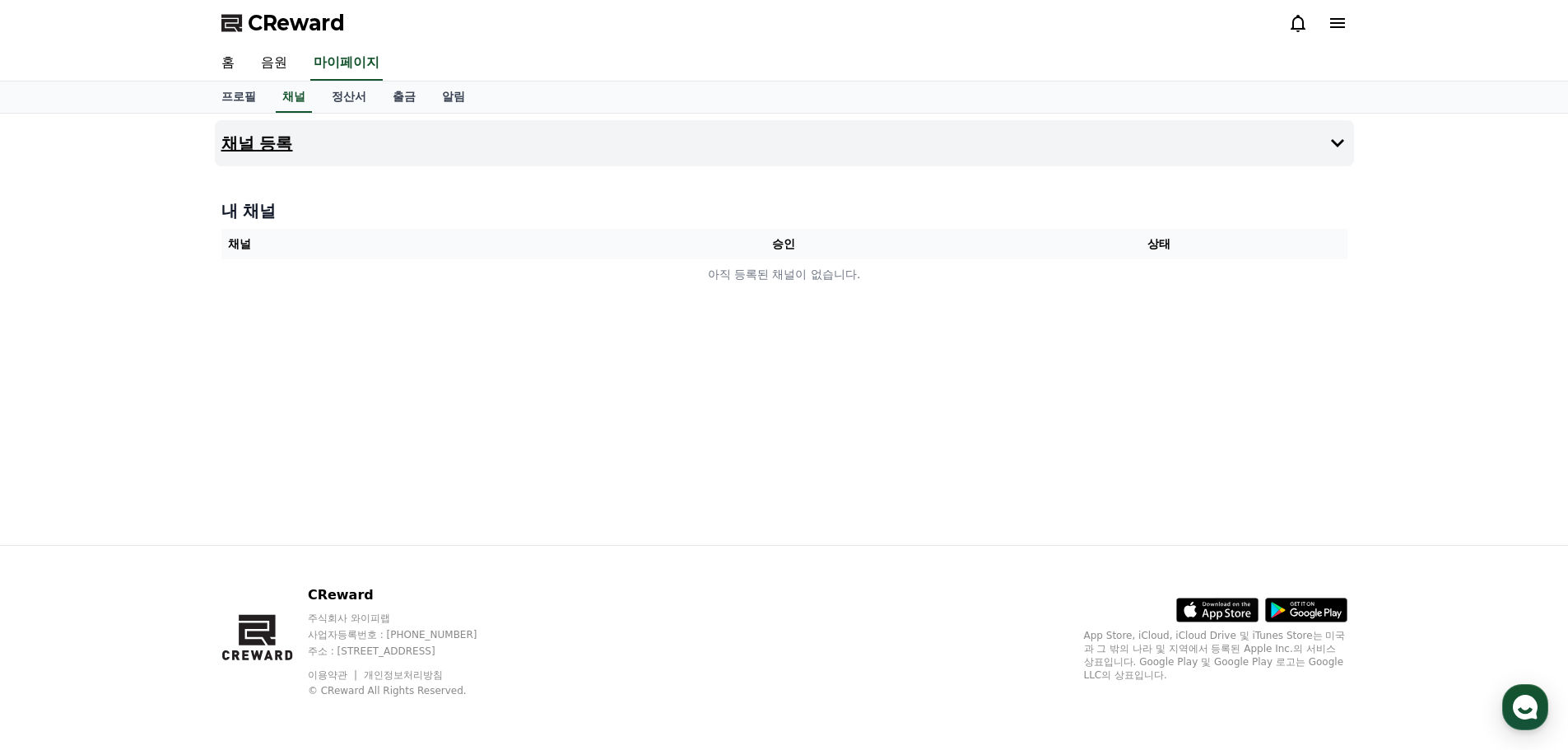
click at [1313, 141] on button "채널 등록" at bounding box center [784, 143] width 1140 height 46
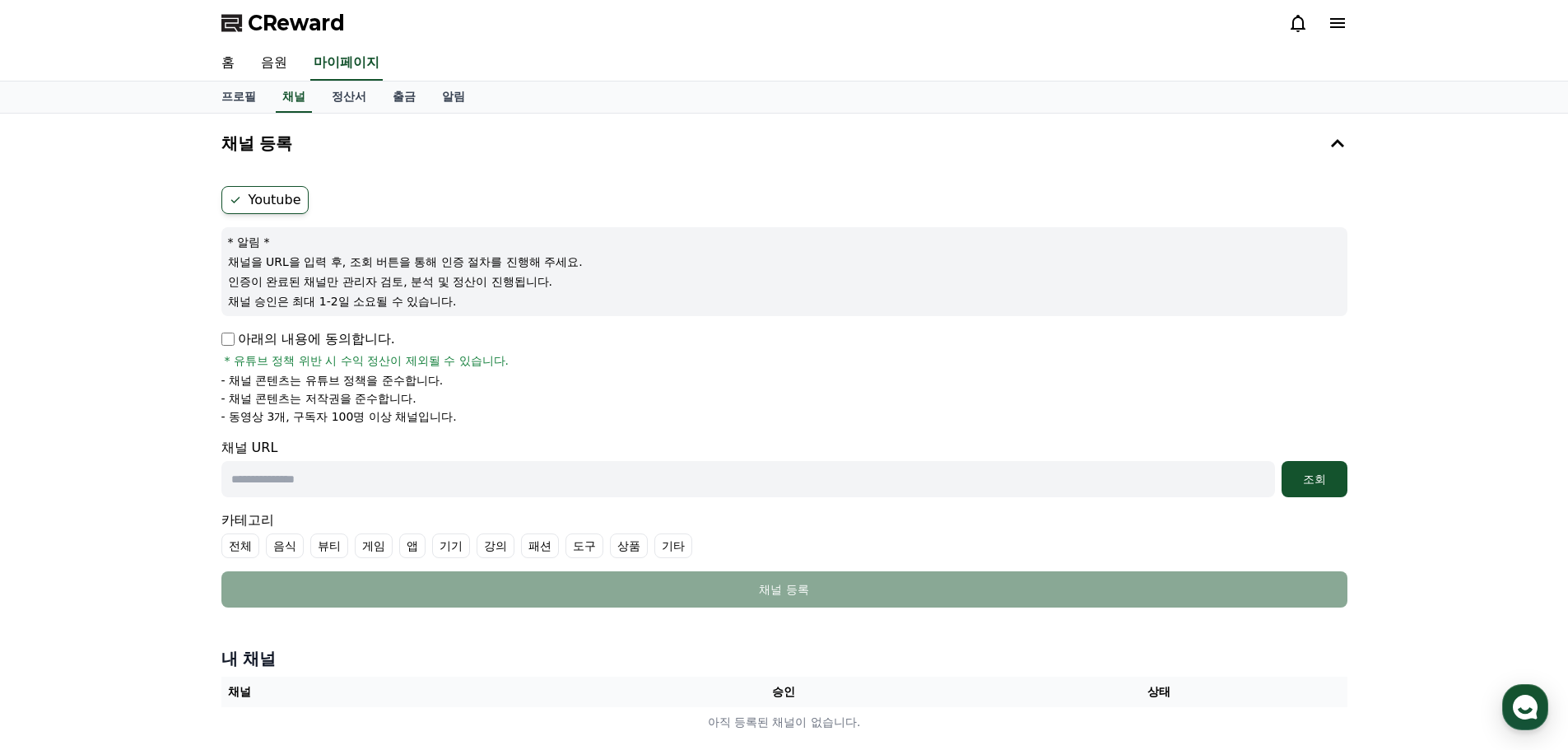
click at [531, 479] on input "text" at bounding box center [748, 479] width 1053 height 37
paste input "**********"
drag, startPoint x: 460, startPoint y: 478, endPoint x: 2, endPoint y: 467, distance: 458.1
click at [3, 466] on div "**********" at bounding box center [784, 433] width 1568 height 637
paste input "**********"
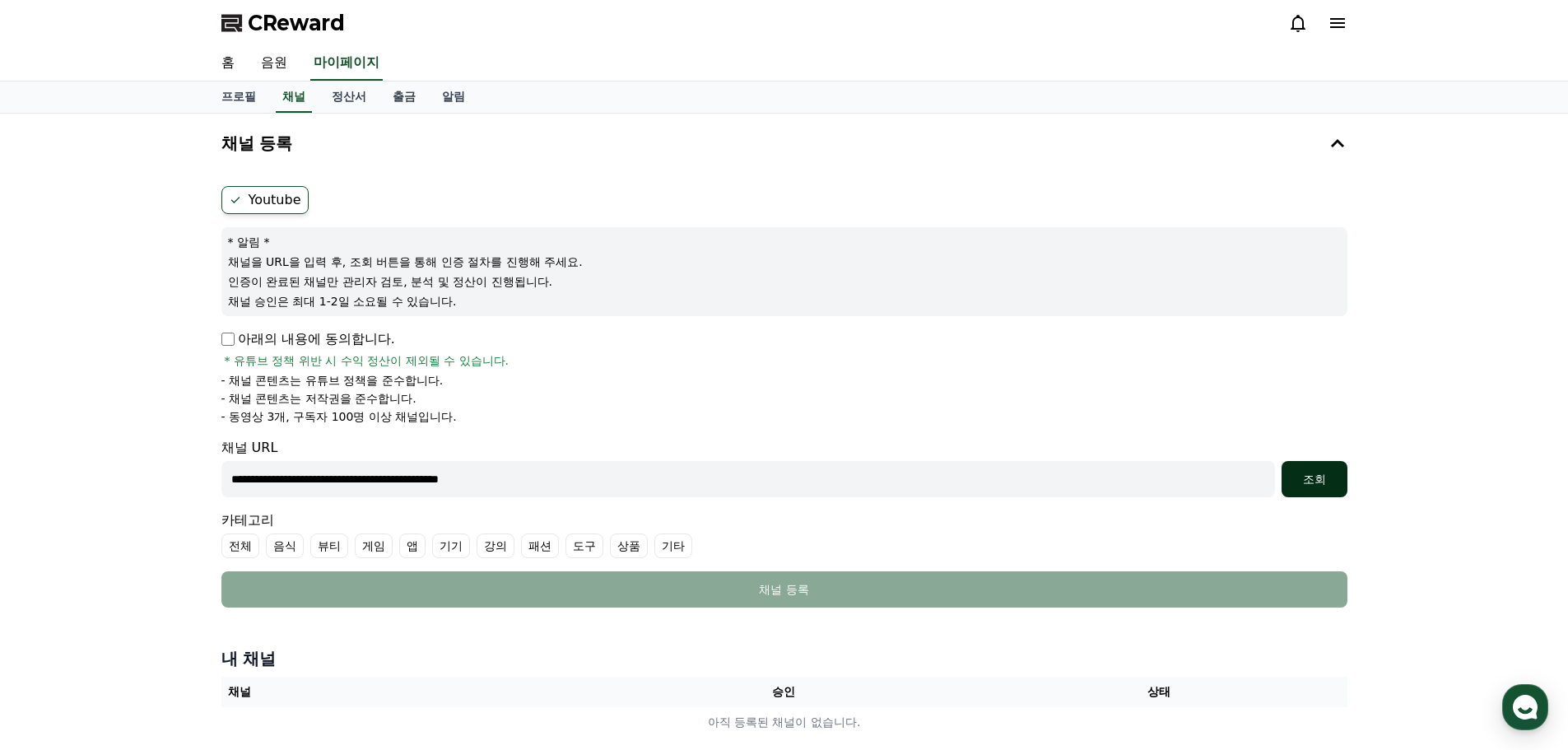
type input "**********"
click at [1319, 479] on div "조회" at bounding box center [1314, 479] width 53 height 17
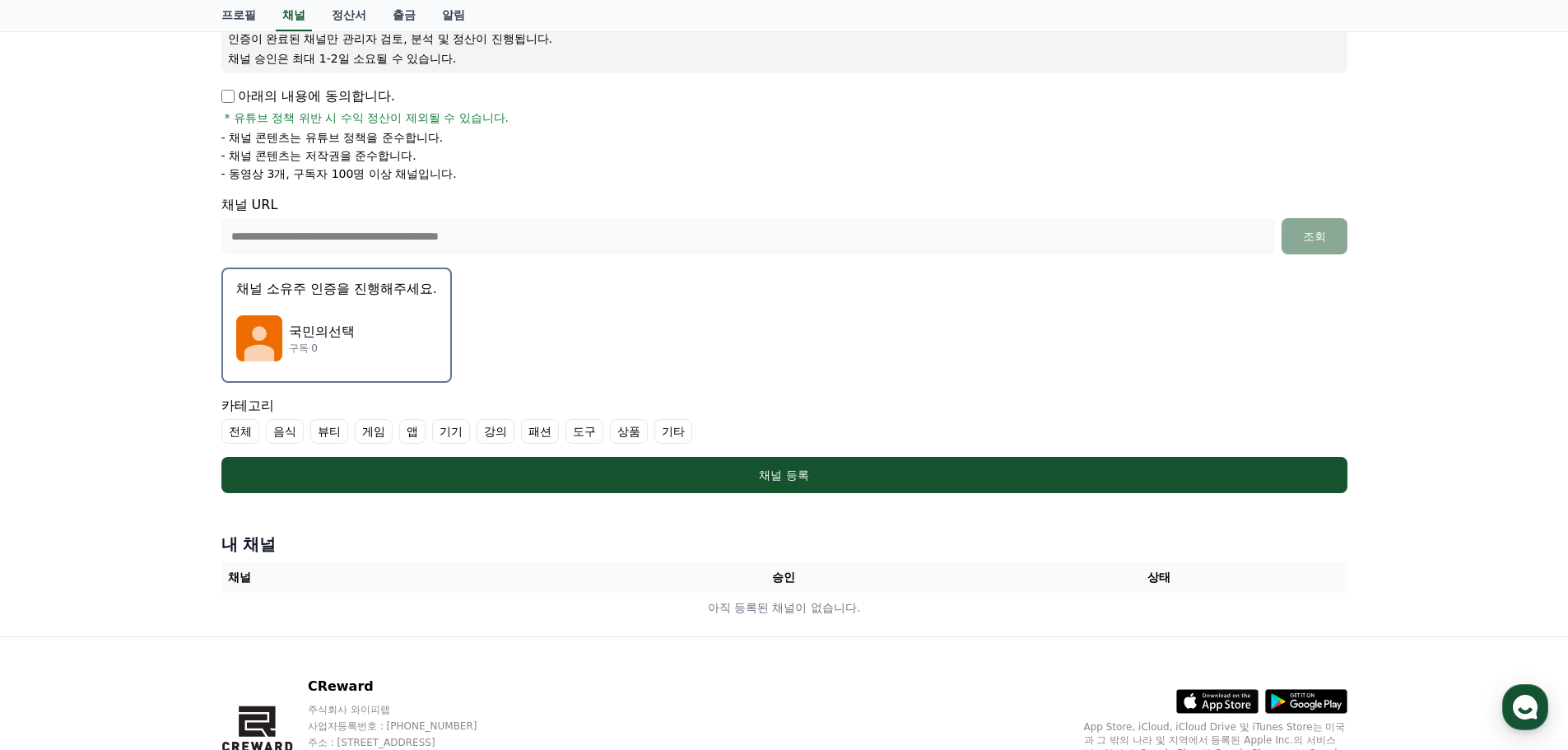
scroll to position [247, 0]
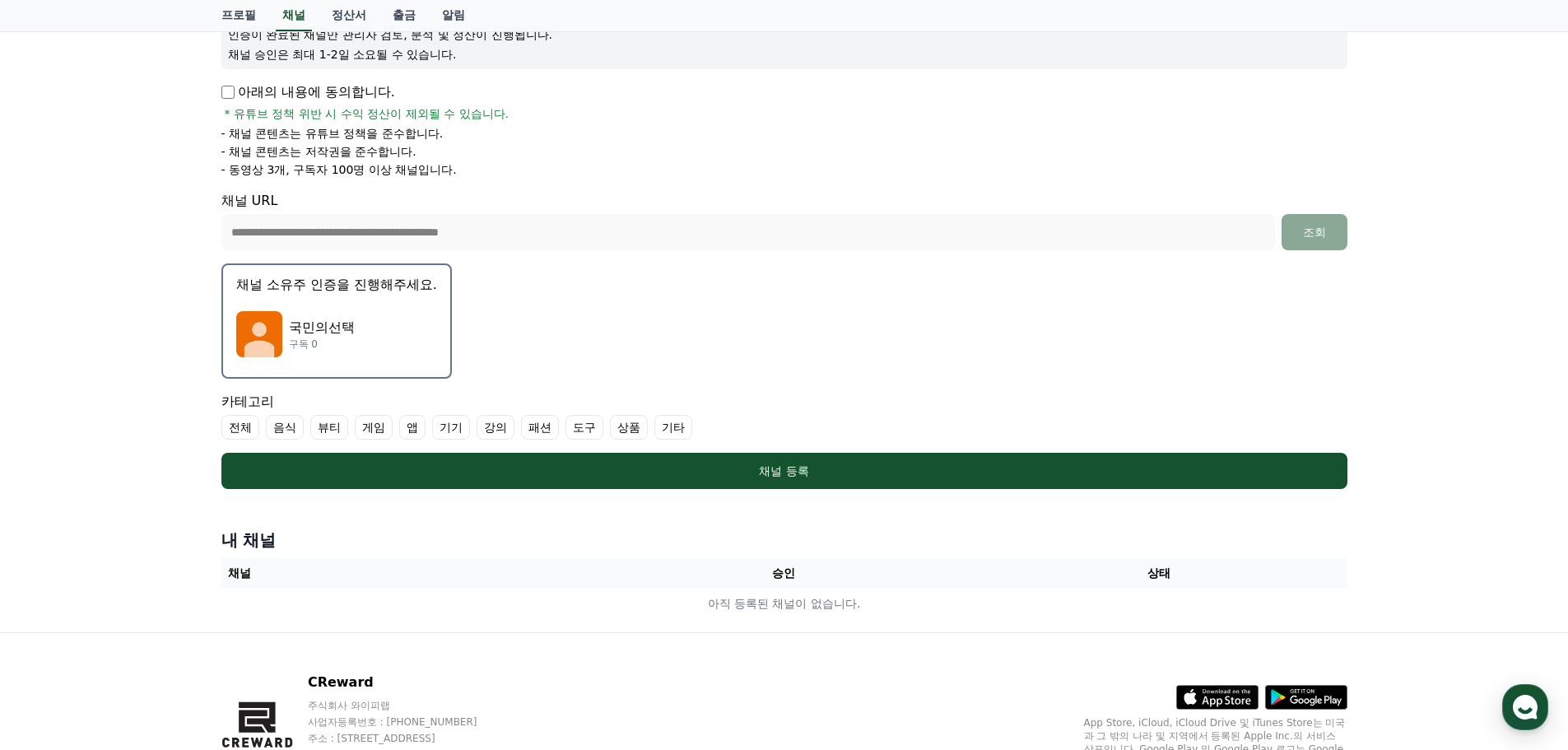
click at [351, 332] on p "국민의선택" at bounding box center [321, 327] width 65 height 20
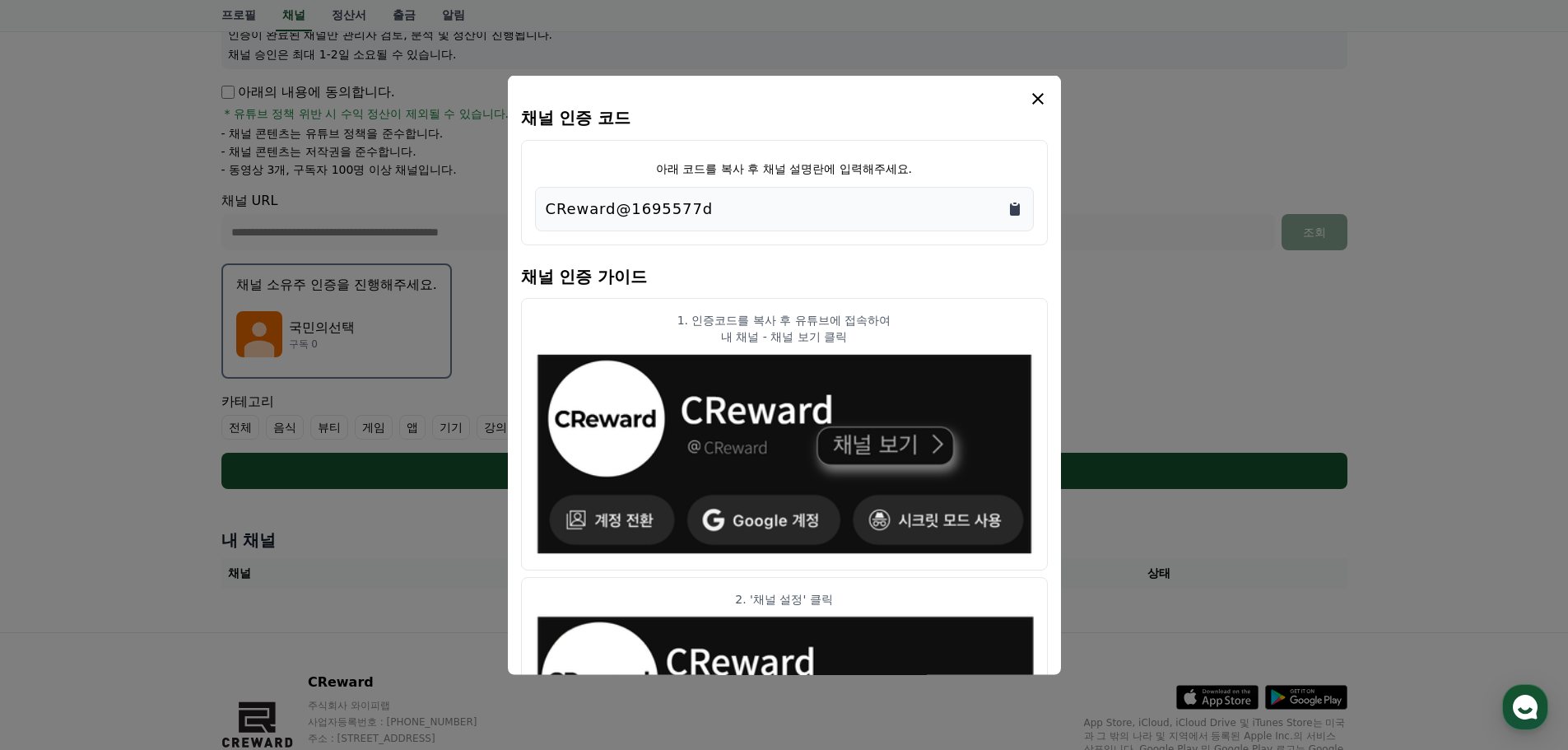
click at [1016, 207] on icon "Copy to clipboard" at bounding box center [1015, 208] width 10 height 12
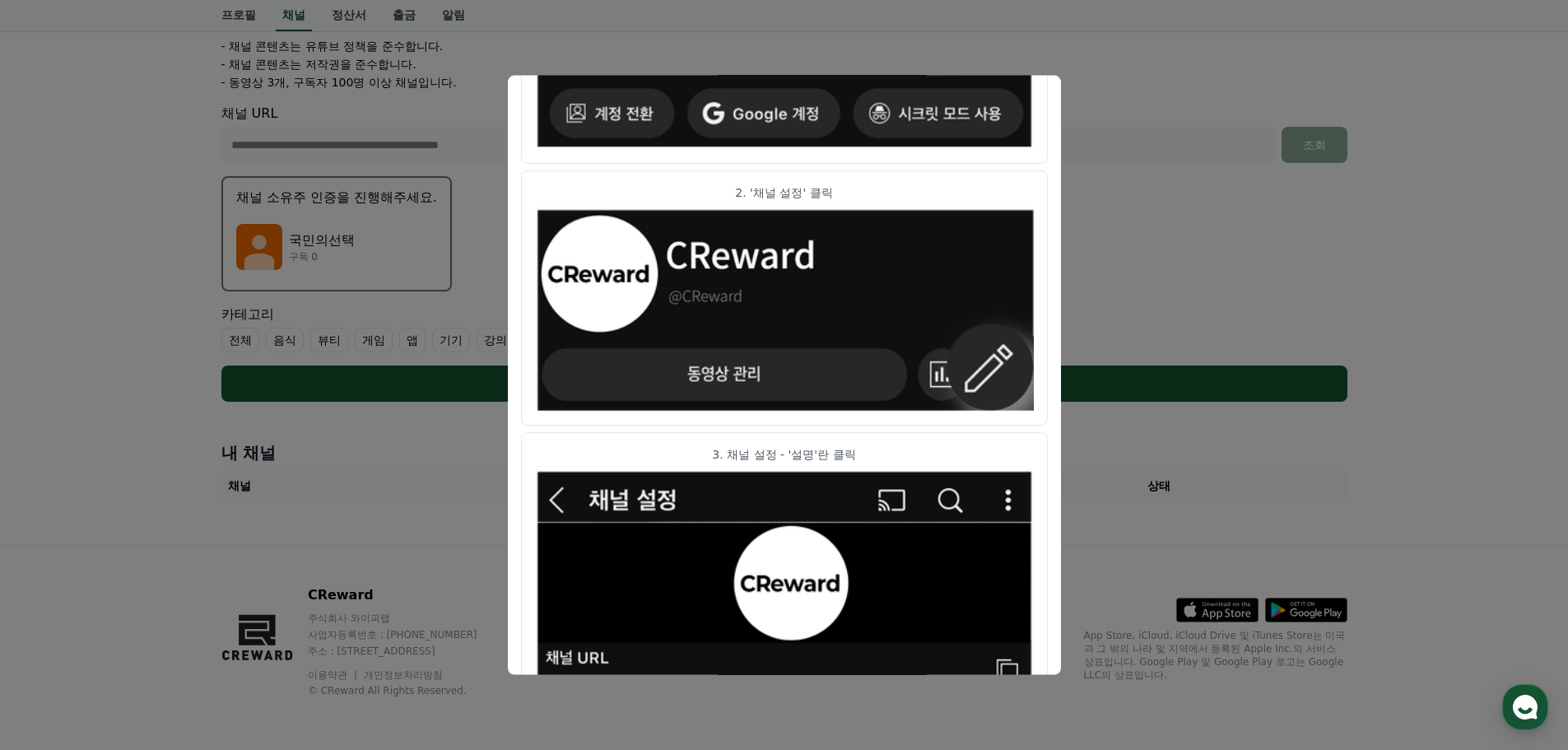
scroll to position [245, 0]
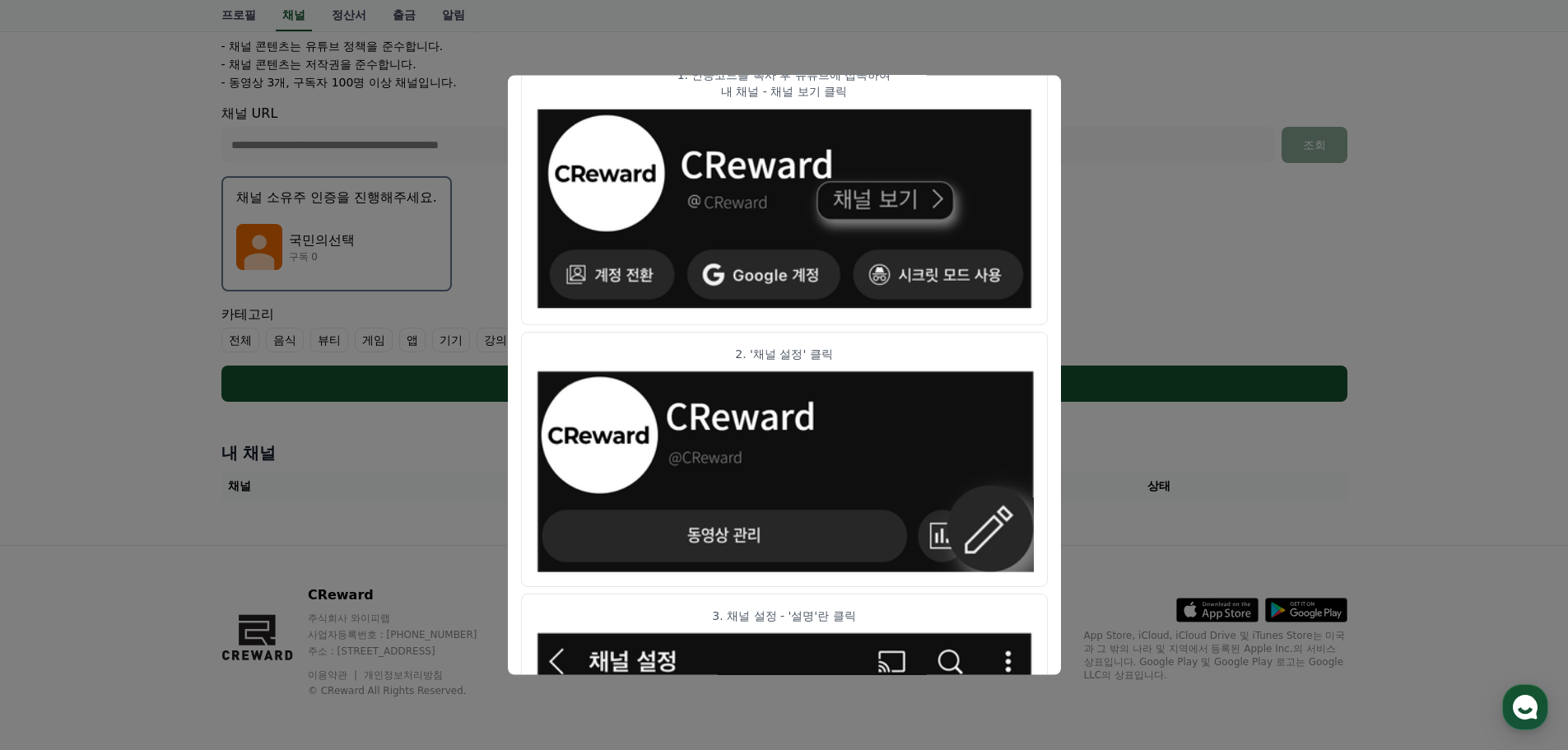
click at [1177, 199] on button "close modal" at bounding box center [784, 375] width 1568 height 750
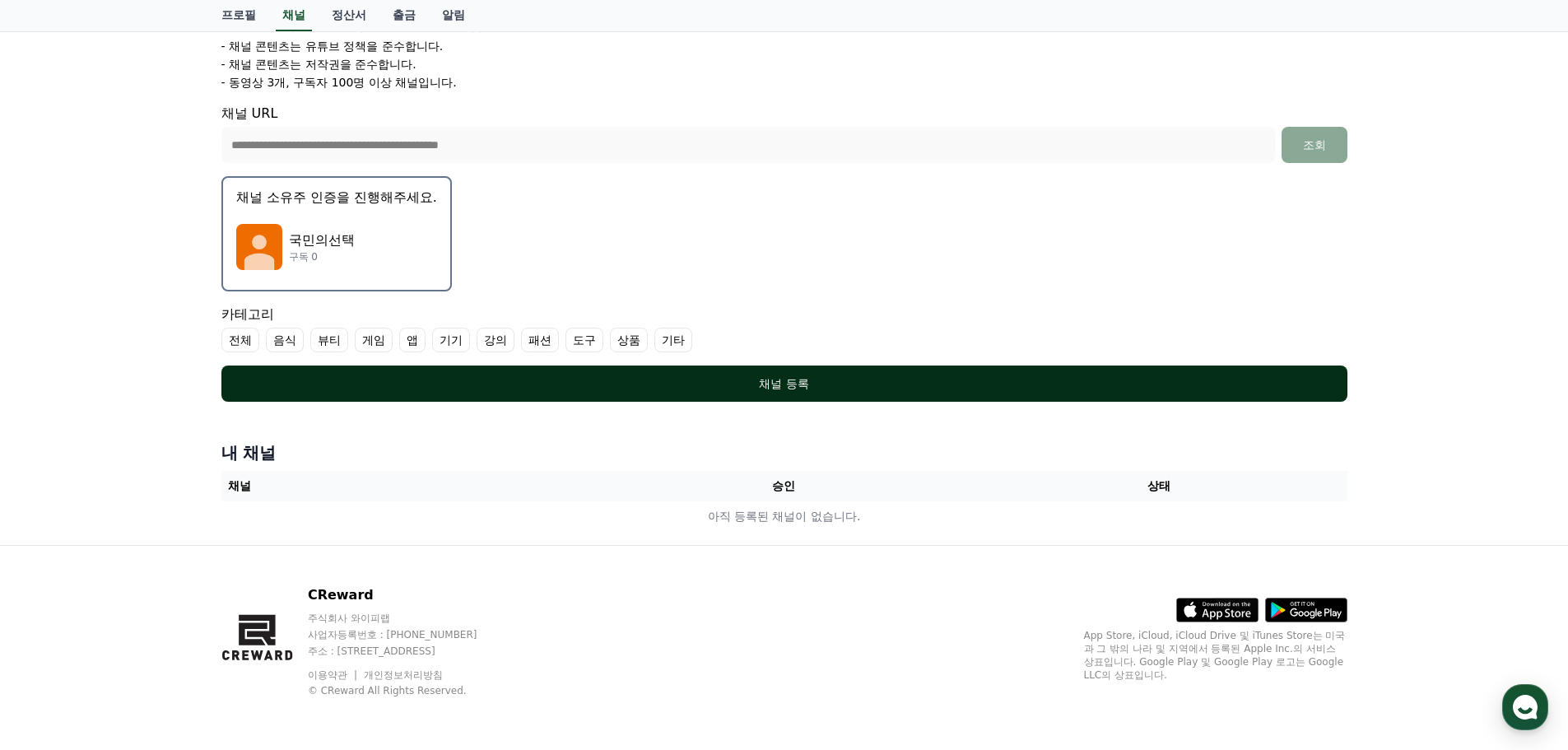
click at [802, 385] on div "채널 등록" at bounding box center [784, 383] width 1060 height 17
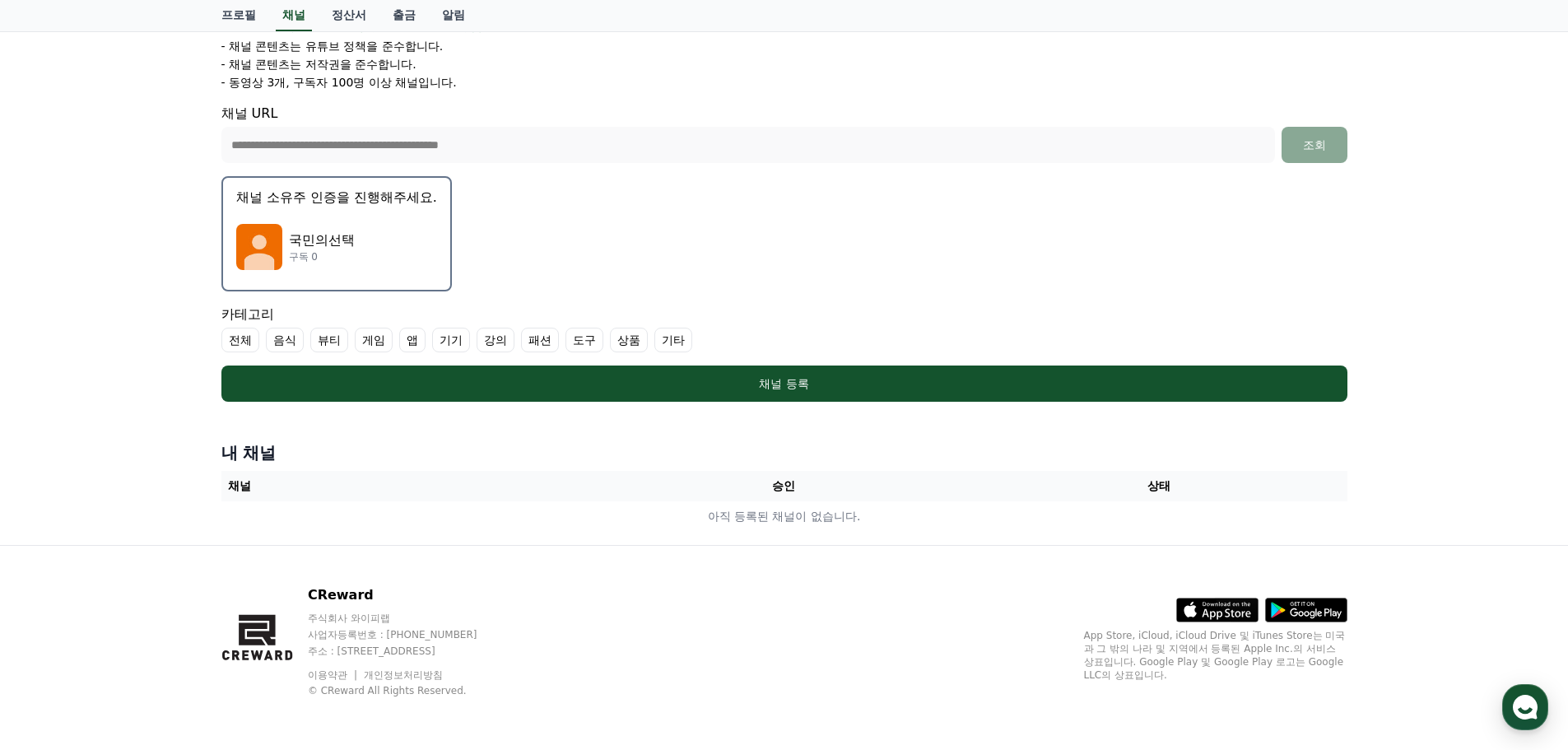
click at [679, 342] on label "기타" at bounding box center [673, 339] width 38 height 25
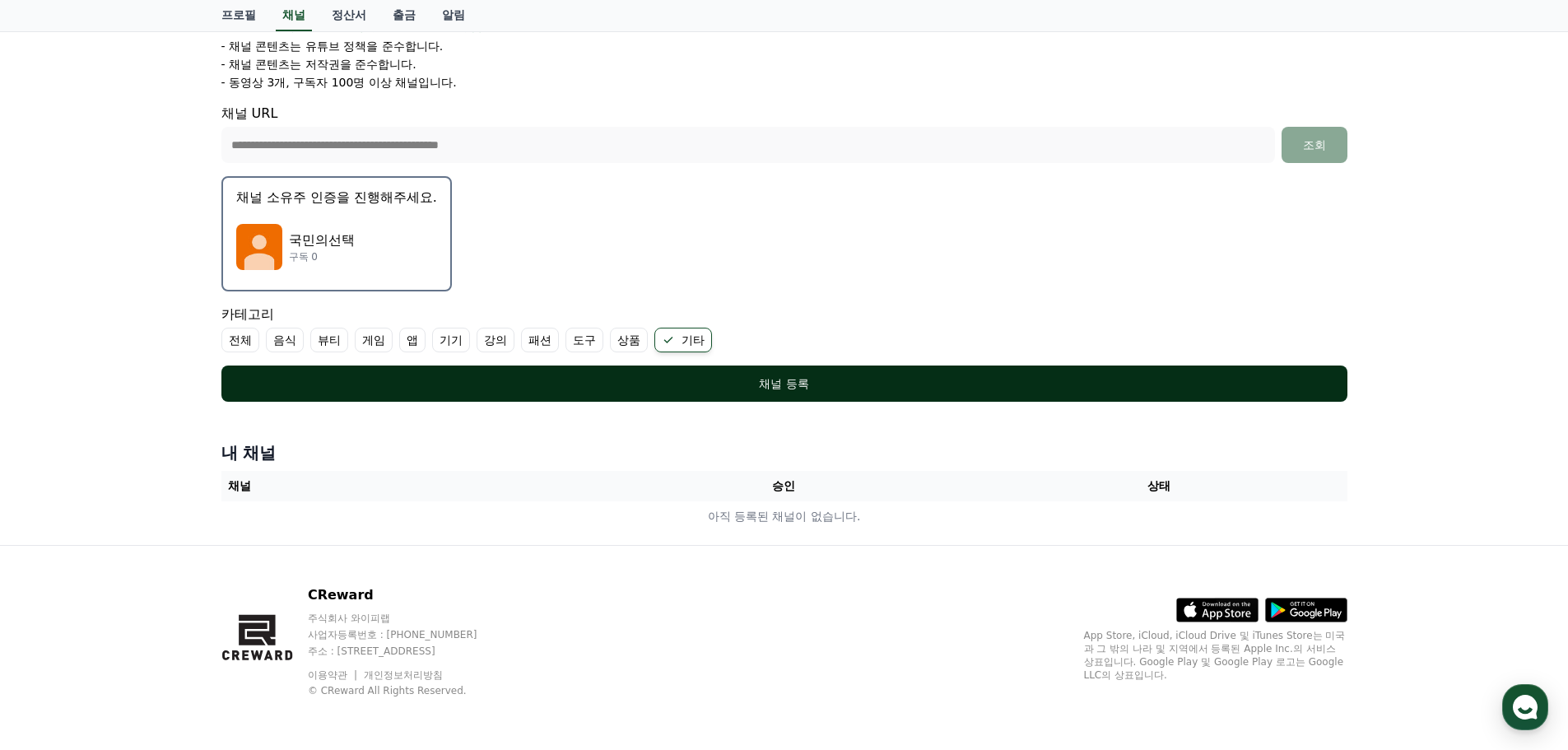
click at [786, 390] on div "채널 등록" at bounding box center [784, 383] width 1060 height 17
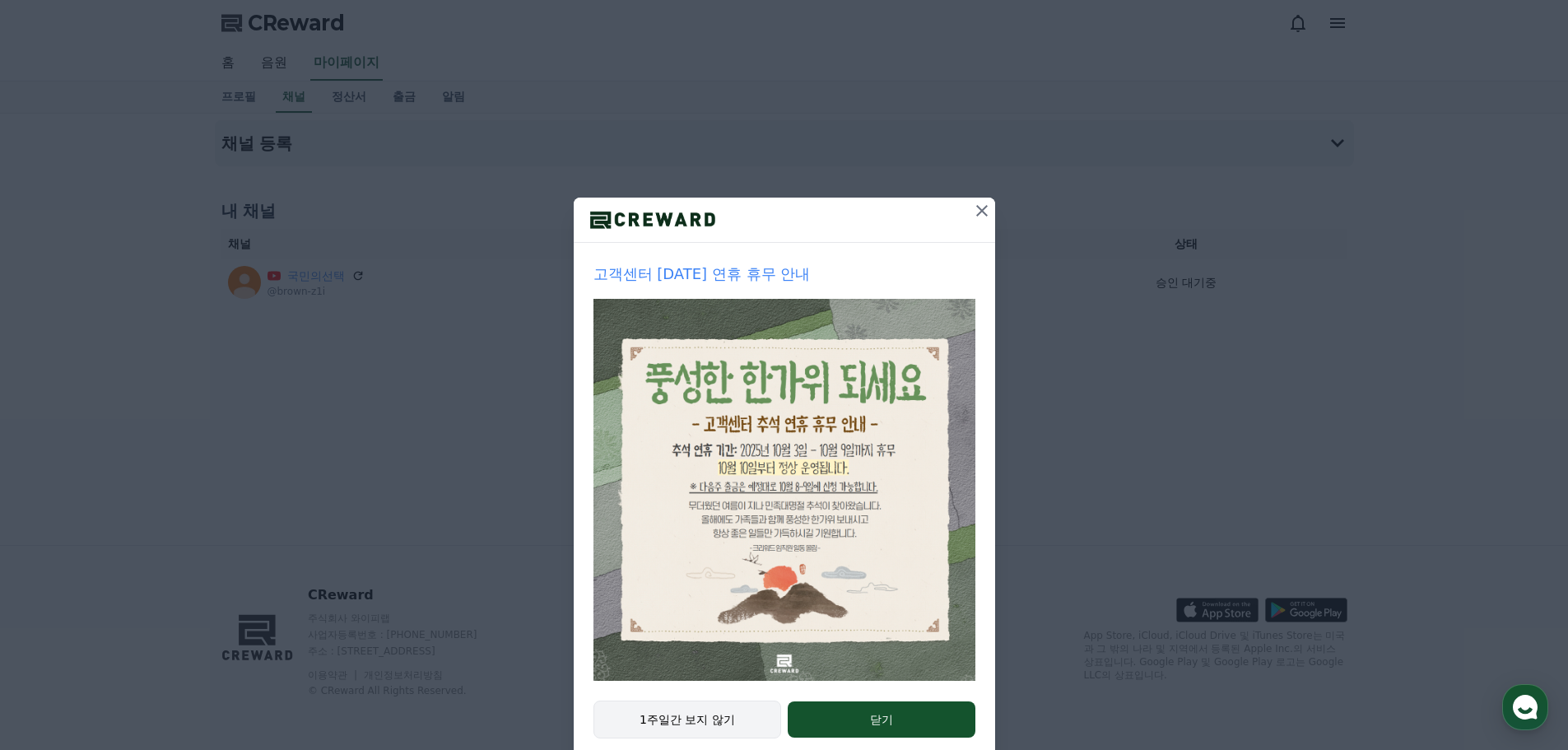
click at [697, 714] on button "1주일간 보지 않기" at bounding box center [687, 719] width 188 height 38
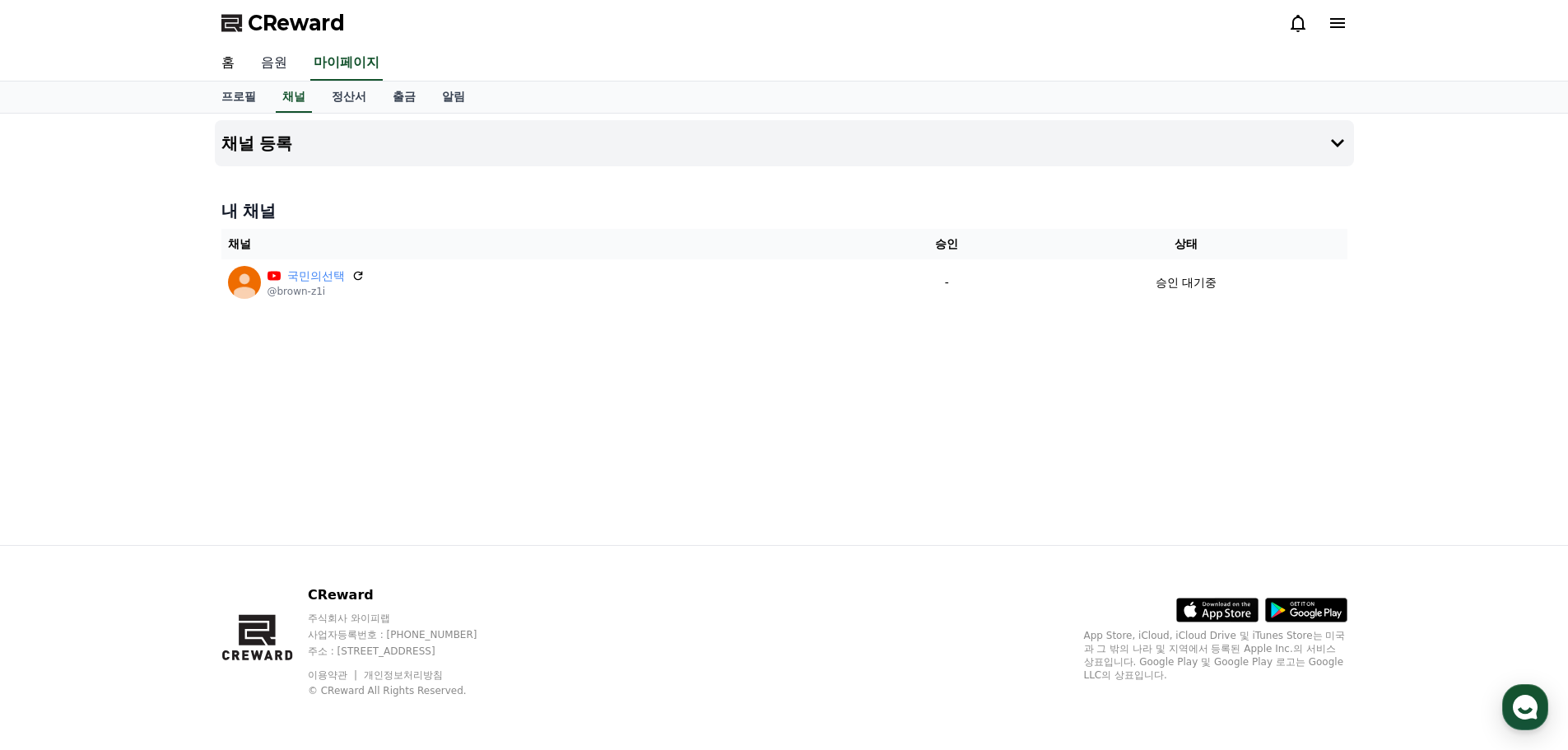
click at [276, 66] on link "음원" at bounding box center [274, 62] width 53 height 35
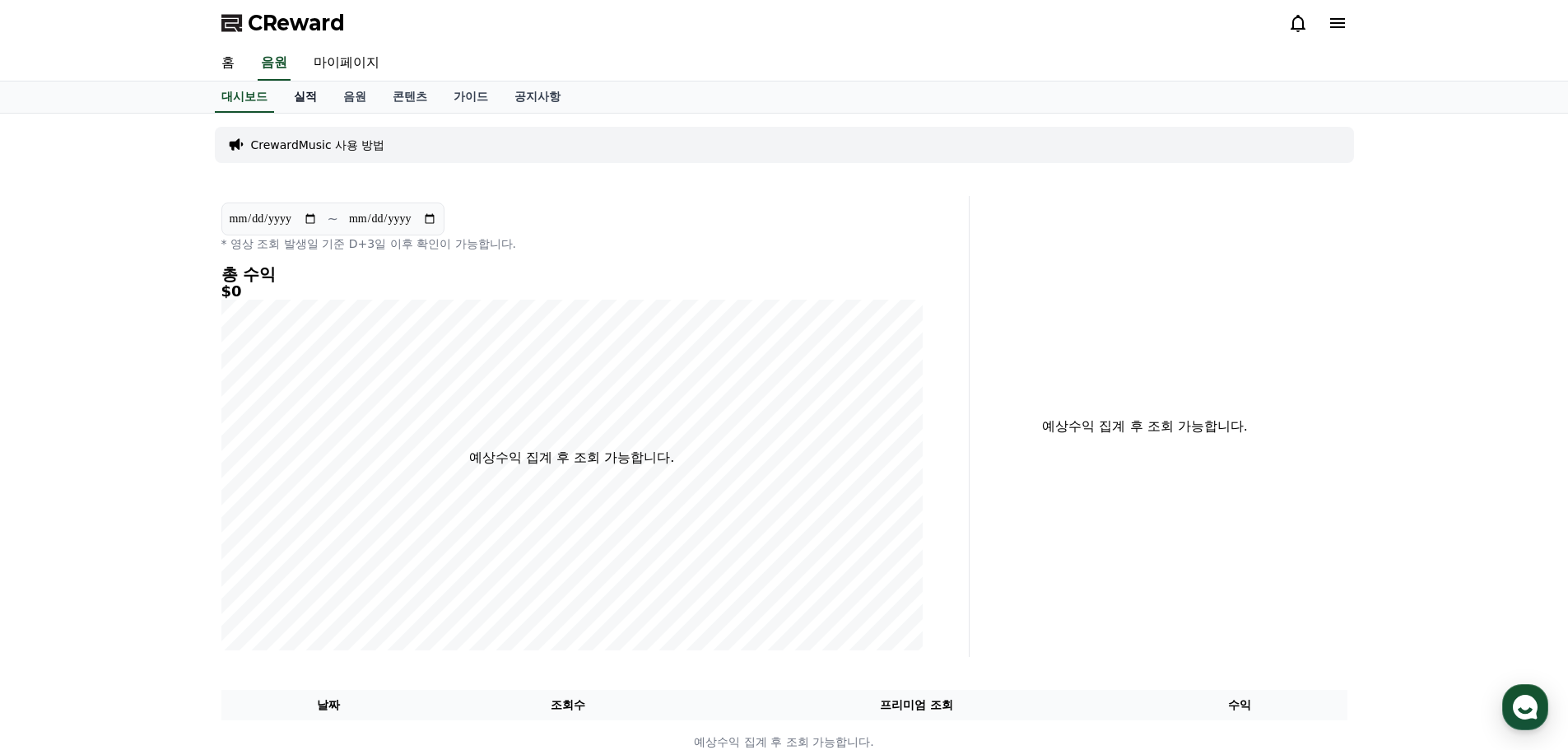
click at [309, 90] on link "실적" at bounding box center [305, 97] width 50 height 32
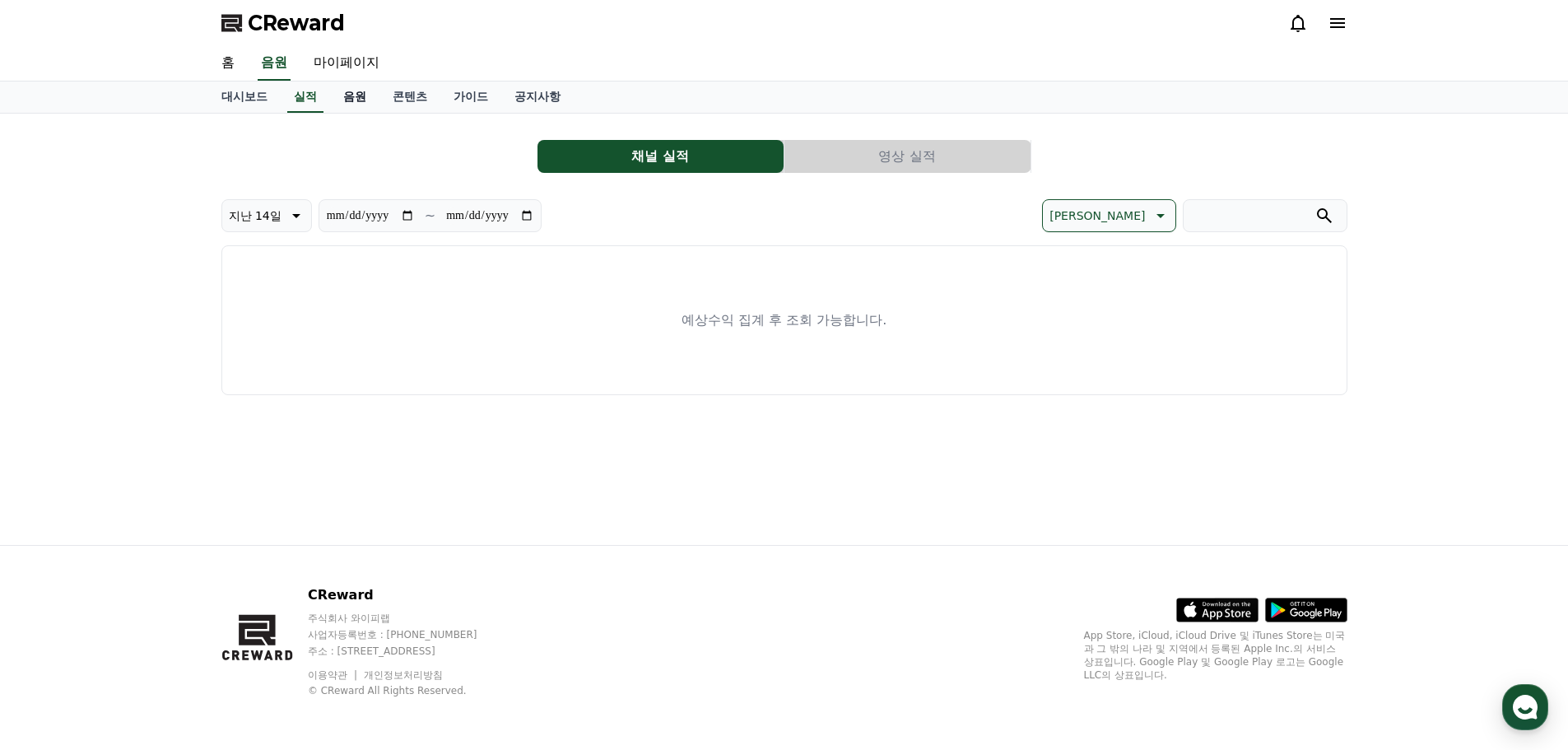
click at [359, 100] on link "음원" at bounding box center [355, 97] width 50 height 32
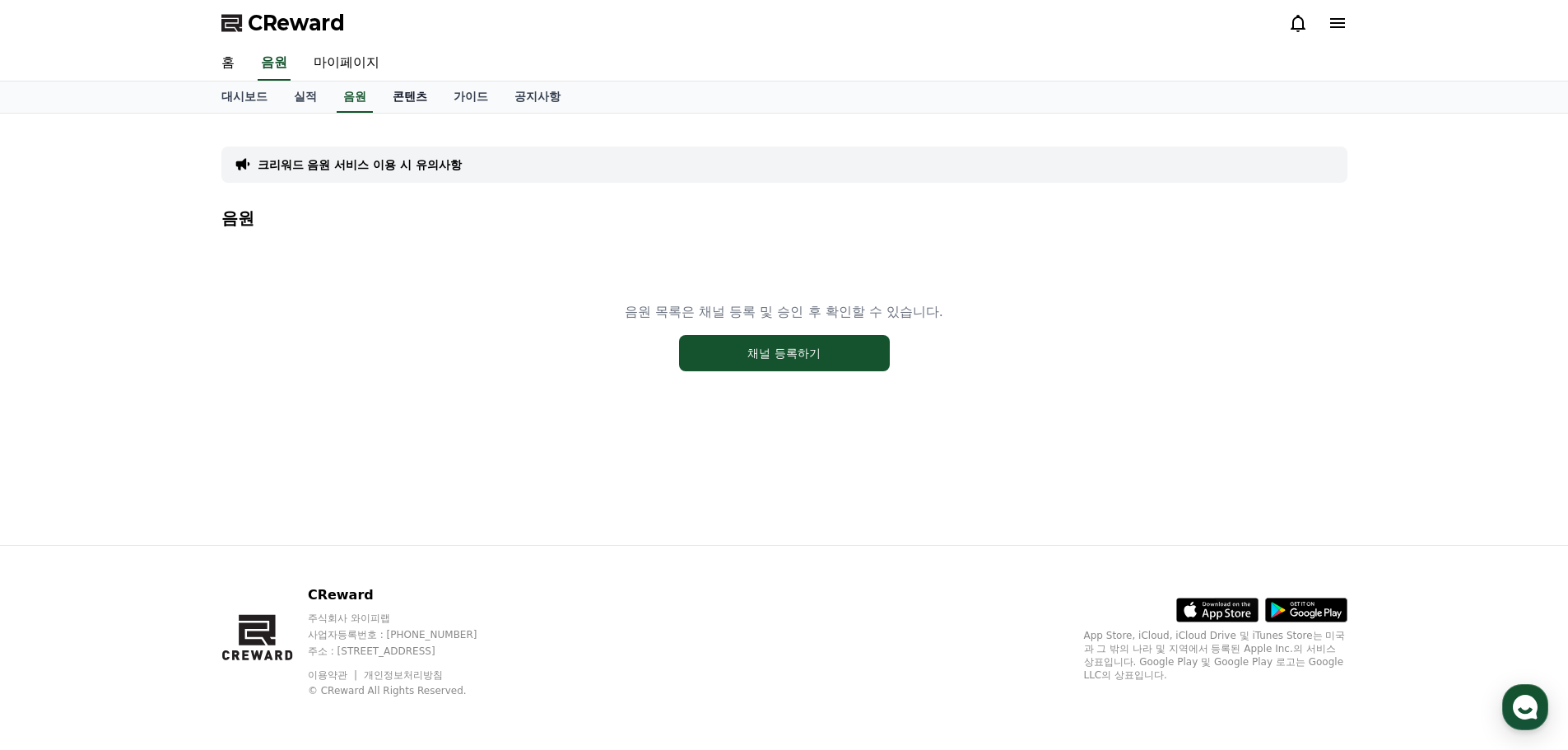
click at [409, 96] on link "콘텐츠" at bounding box center [410, 97] width 60 height 32
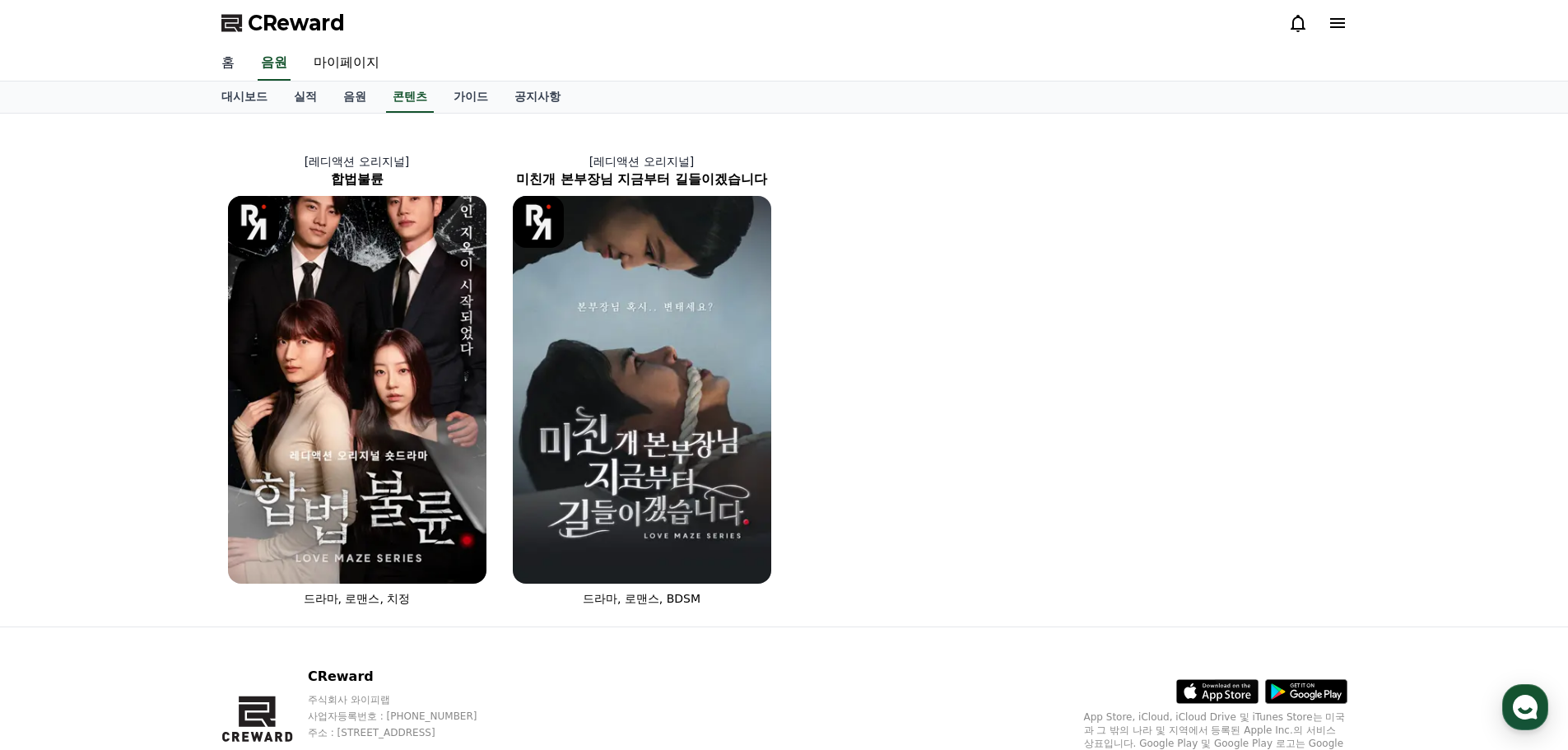
click at [227, 62] on link "홈" at bounding box center [228, 62] width 40 height 35
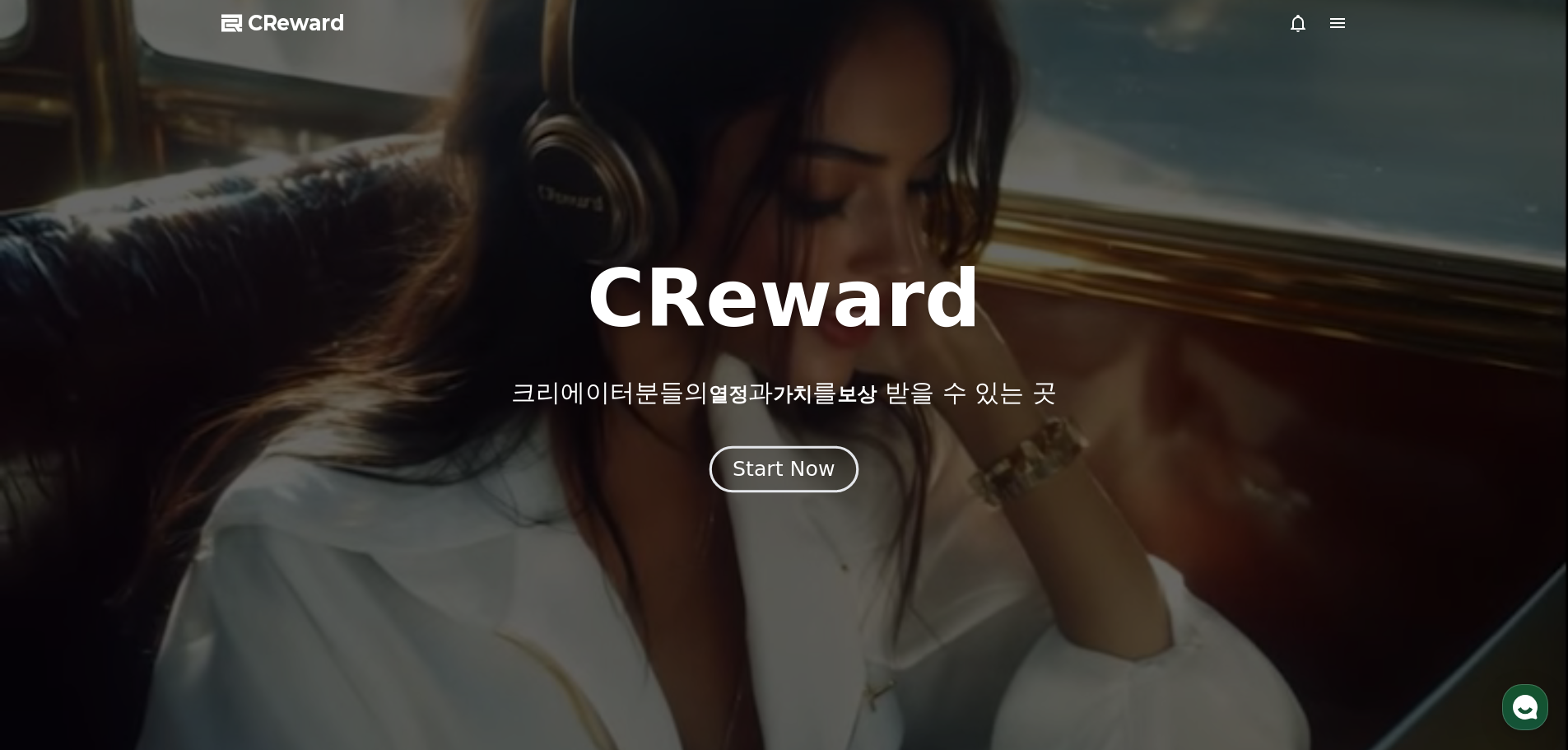
click at [751, 464] on div "Start Now" at bounding box center [784, 469] width 102 height 28
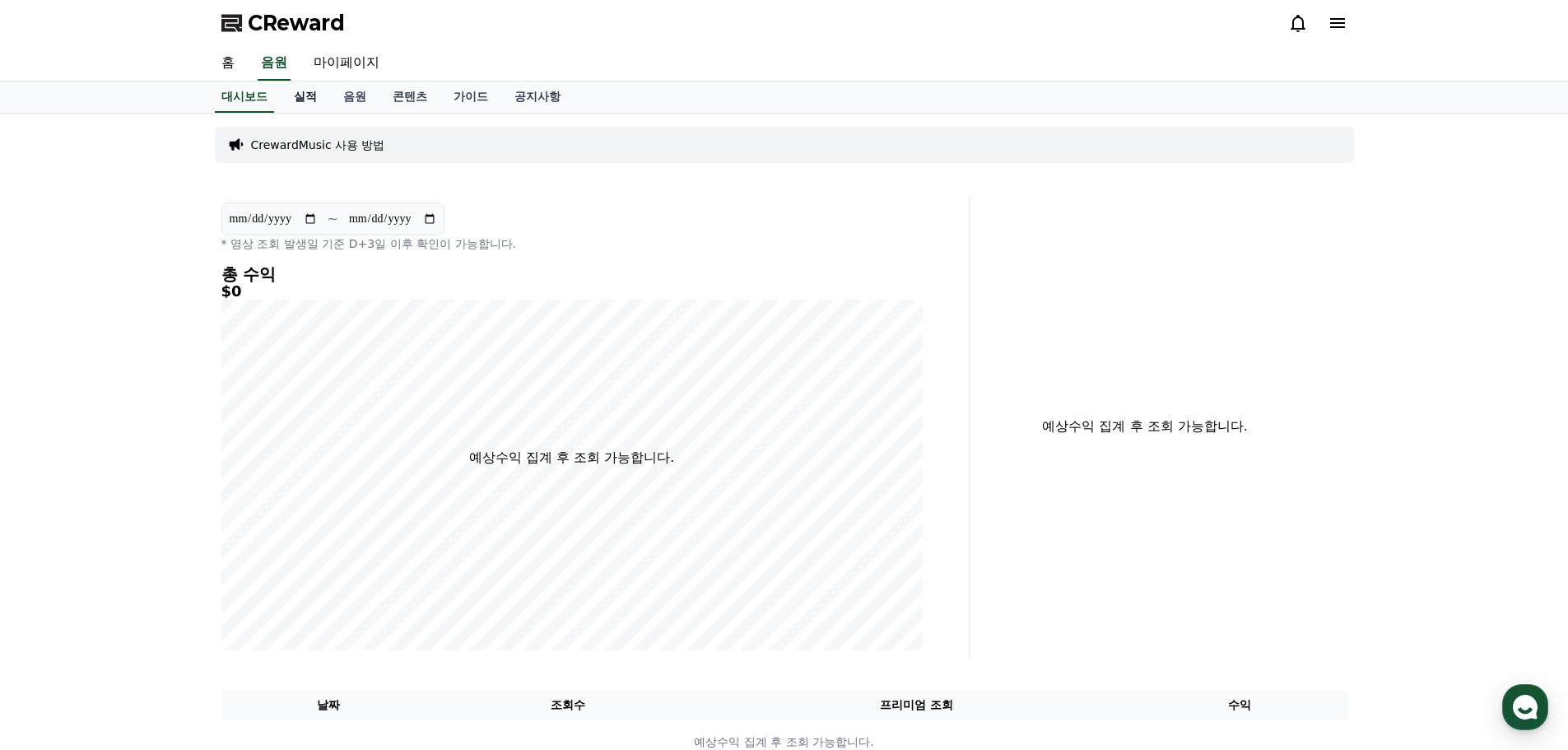
click at [307, 96] on link "실적" at bounding box center [305, 97] width 50 height 32
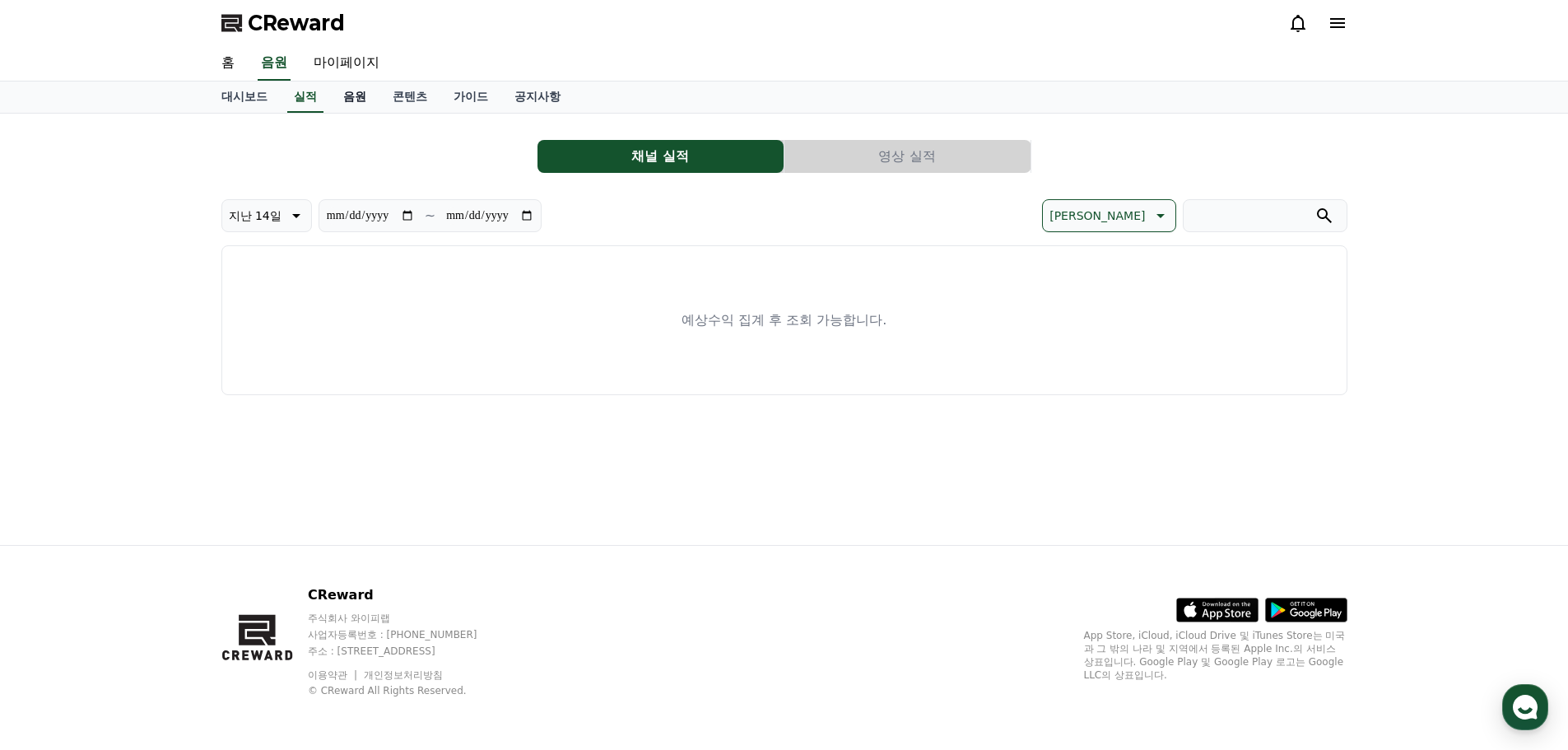
click at [356, 94] on link "음원" at bounding box center [355, 97] width 50 height 32
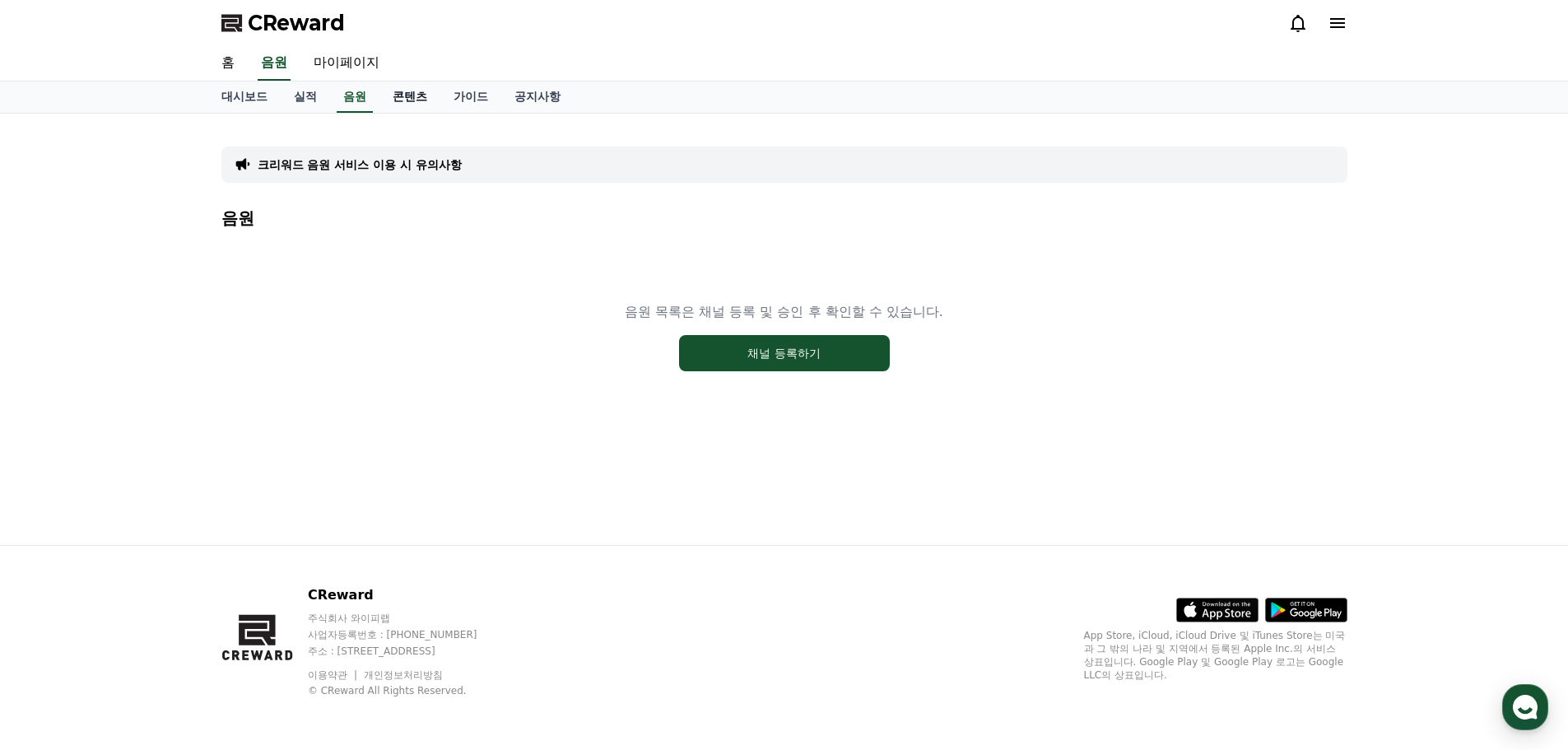
click at [420, 101] on link "콘텐츠" at bounding box center [410, 97] width 60 height 32
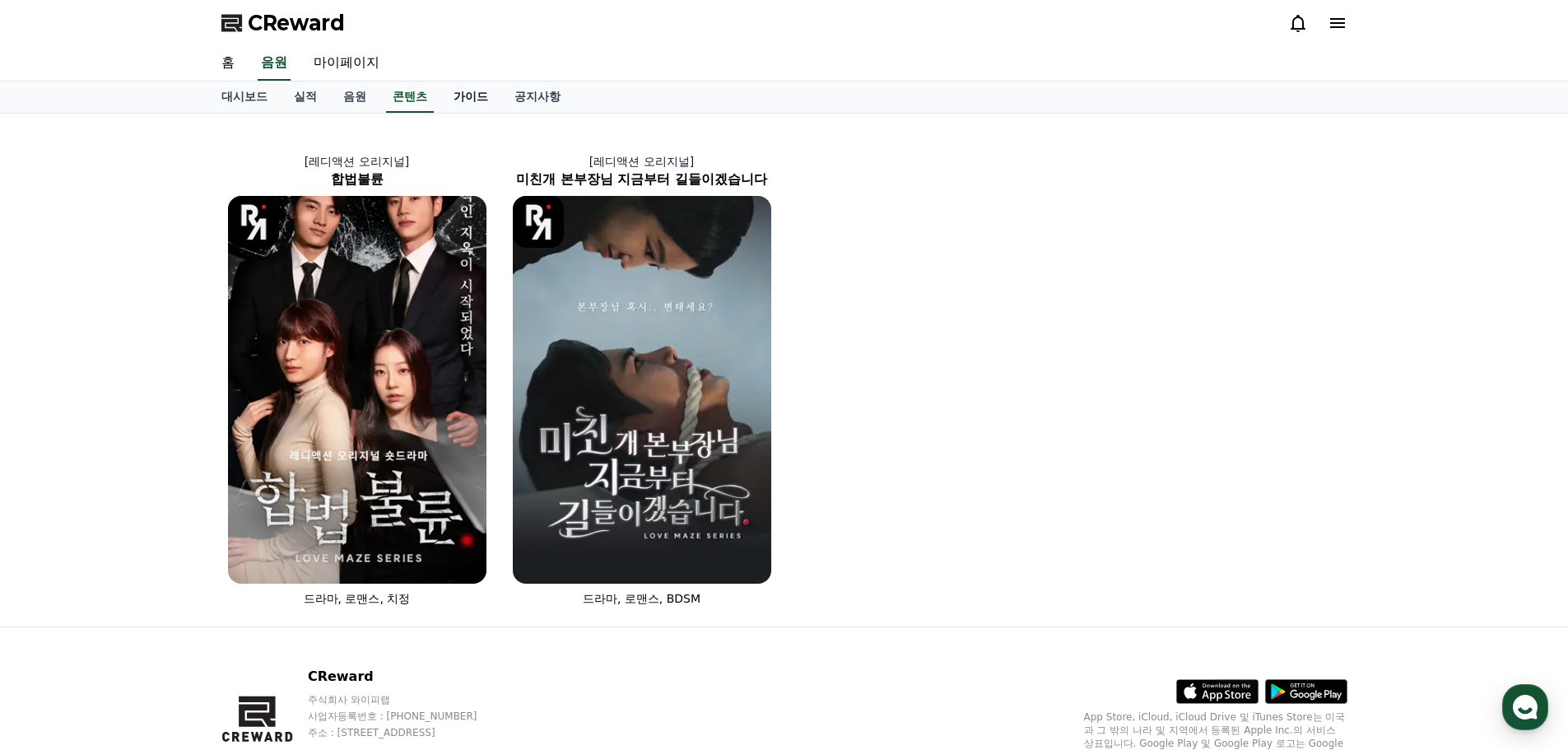
click at [463, 99] on link "가이드" at bounding box center [470, 97] width 60 height 32
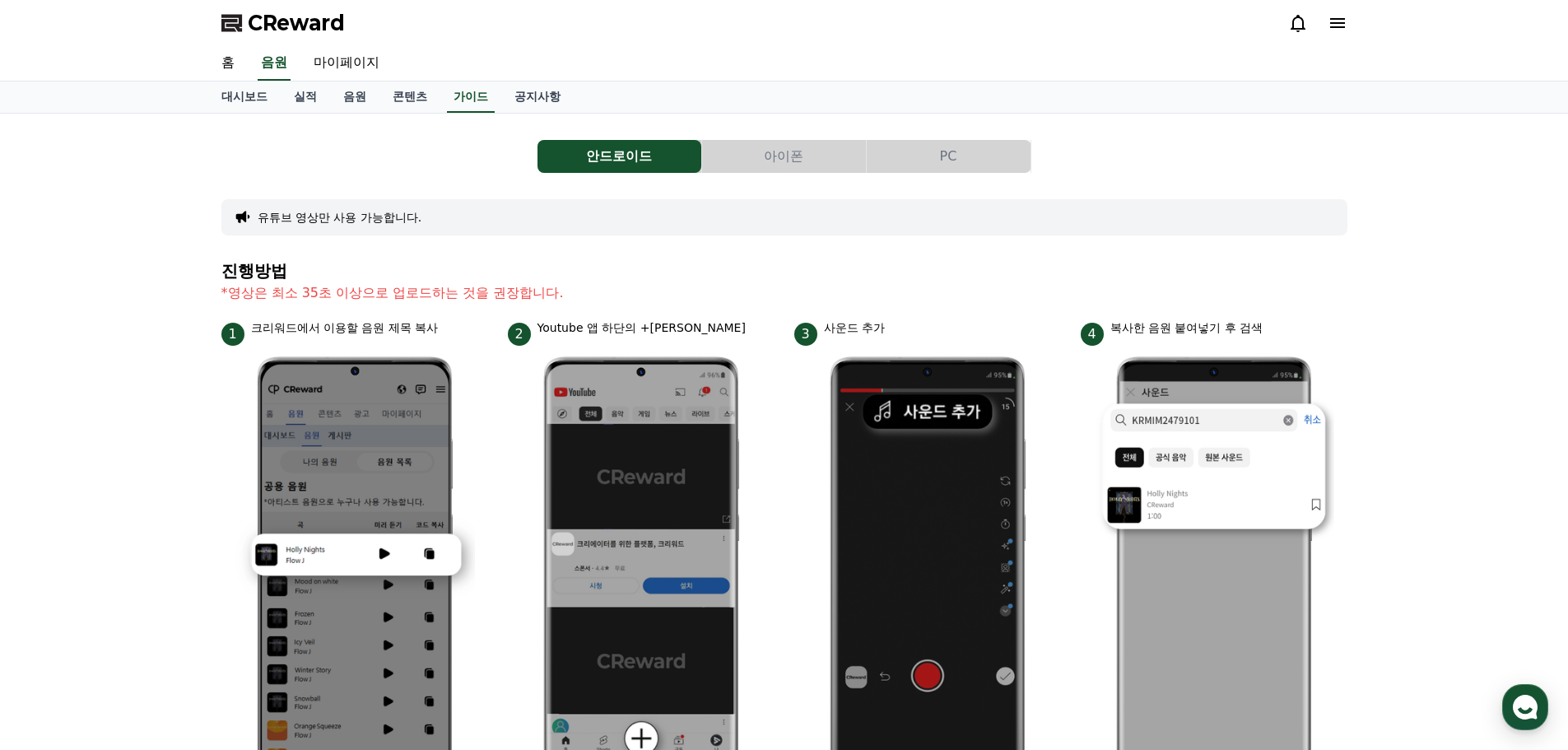
click at [946, 168] on button "PC" at bounding box center [948, 156] width 164 height 33
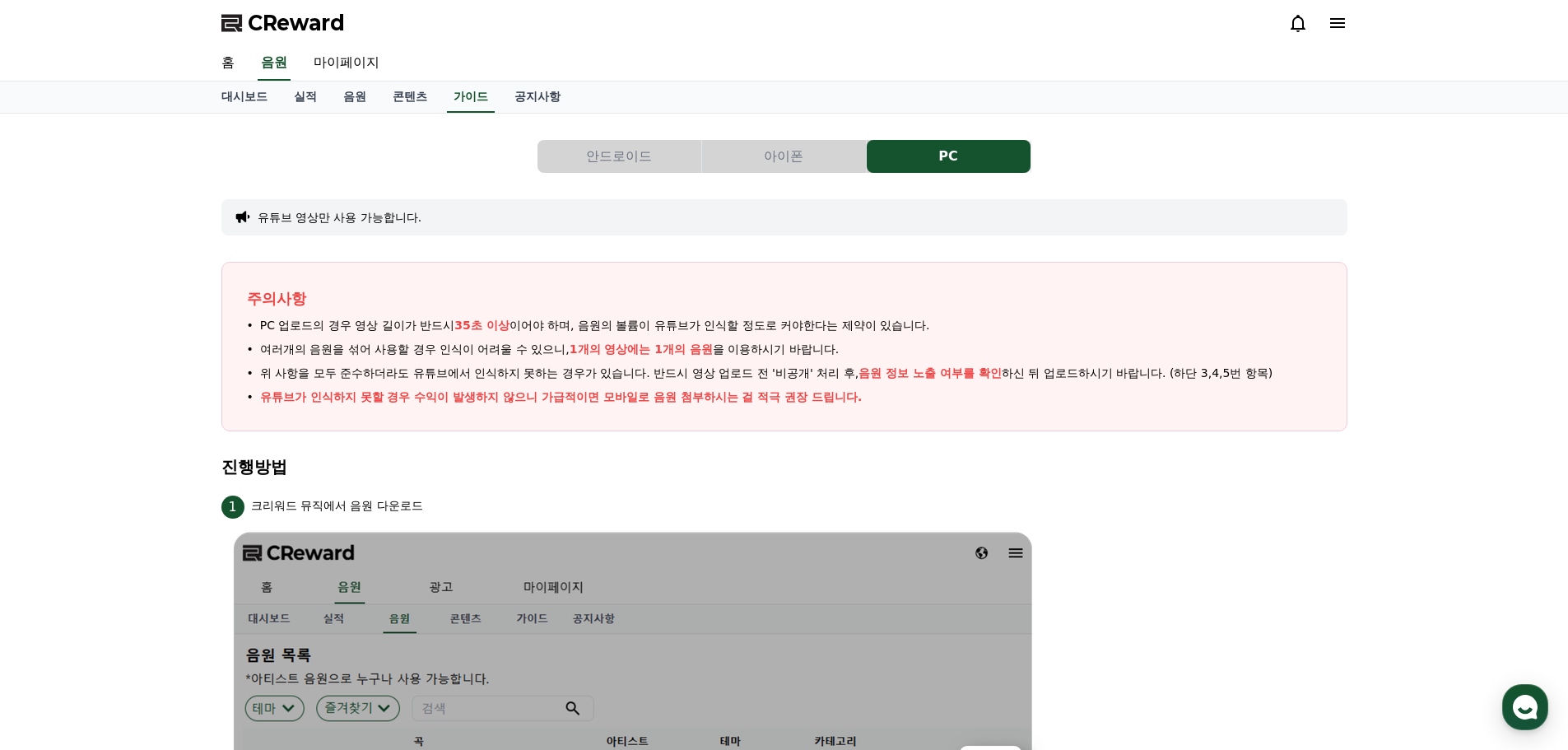
drag, startPoint x: 1395, startPoint y: 392, endPoint x: 1162, endPoint y: -23, distance: 475.9
